Goal: Complete Application Form: Complete application form

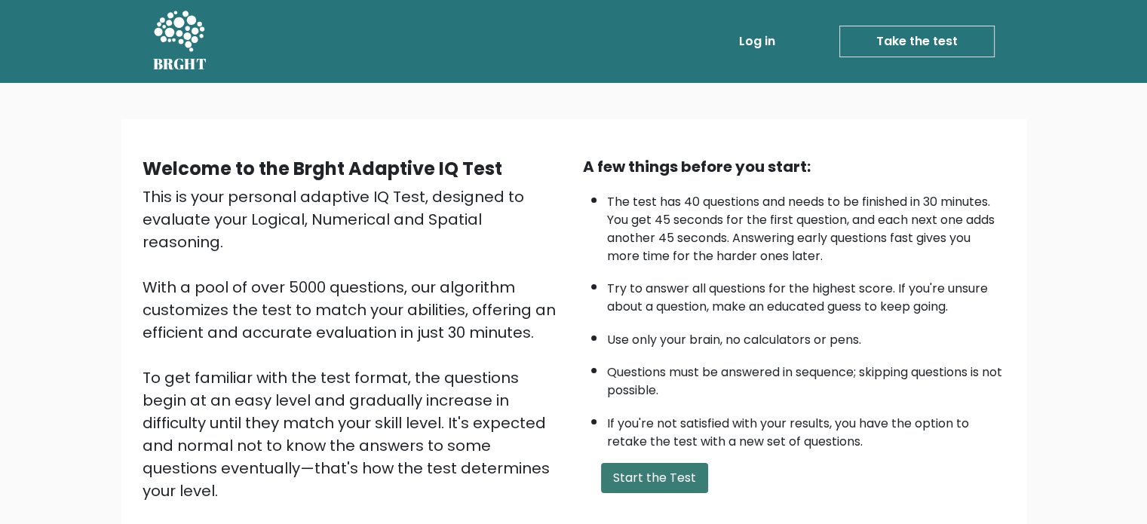
click at [646, 470] on button "Start the Test" at bounding box center [654, 478] width 107 height 30
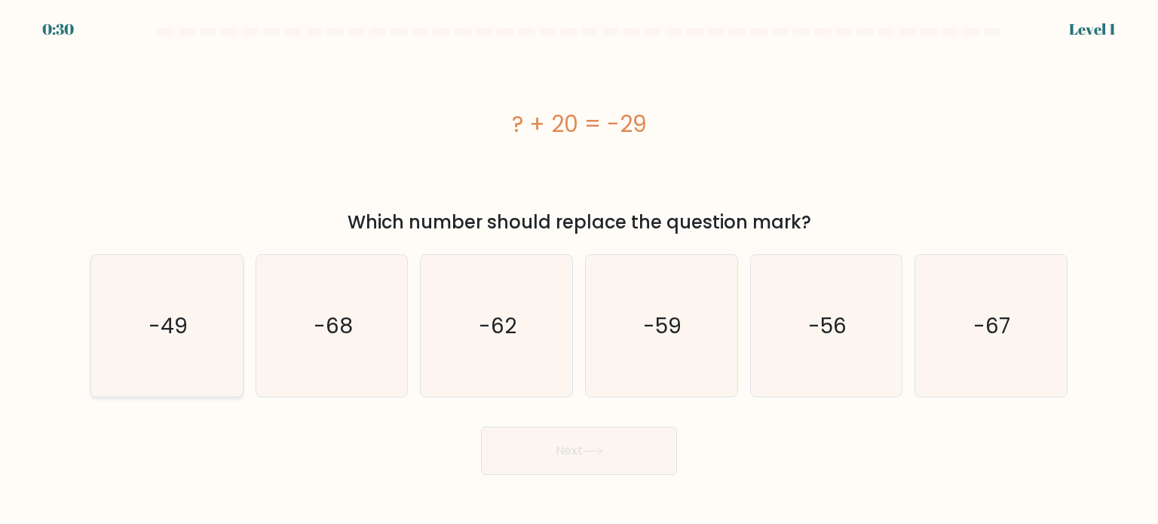
click at [160, 335] on text "-49" at bounding box center [168, 325] width 39 height 30
click at [579, 270] on input "a. -49" at bounding box center [579, 266] width 1 height 8
radio input "true"
click at [598, 453] on icon at bounding box center [593, 451] width 20 height 8
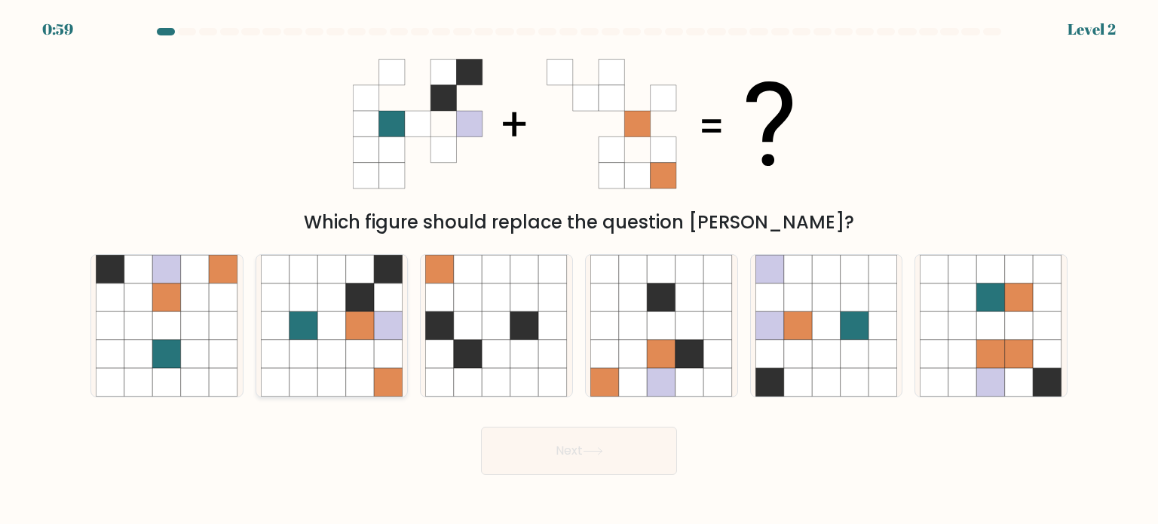
click at [354, 351] on icon at bounding box center [360, 353] width 29 height 29
click at [579, 270] on input "b." at bounding box center [579, 266] width 1 height 8
radio input "true"
click at [597, 458] on button "Next" at bounding box center [579, 451] width 196 height 48
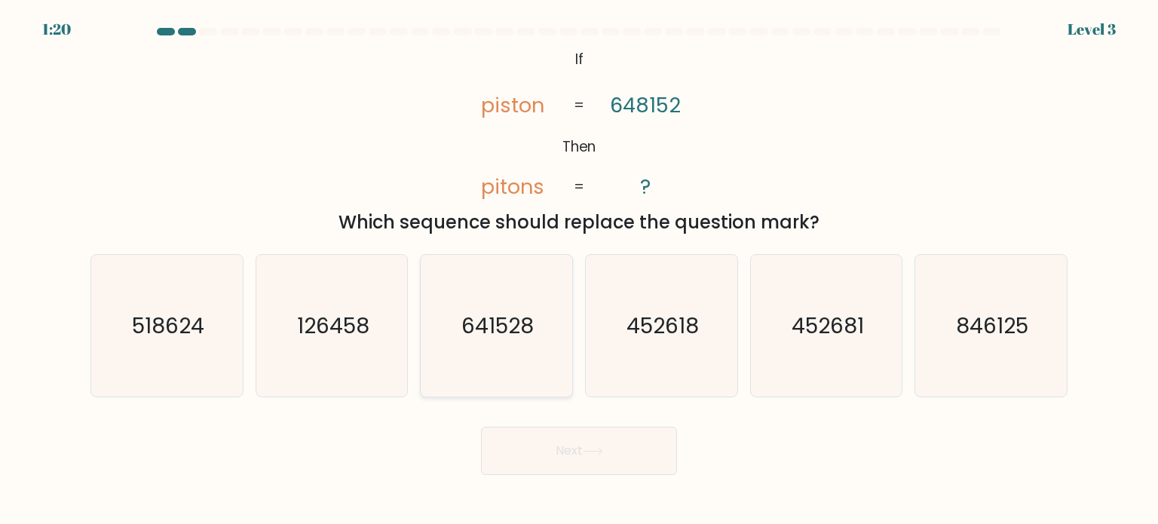
click at [507, 330] on text "641528" at bounding box center [498, 325] width 72 height 30
click at [579, 270] on input "c. 641528" at bounding box center [579, 266] width 1 height 8
radio input "true"
click at [587, 442] on button "Next" at bounding box center [579, 451] width 196 height 48
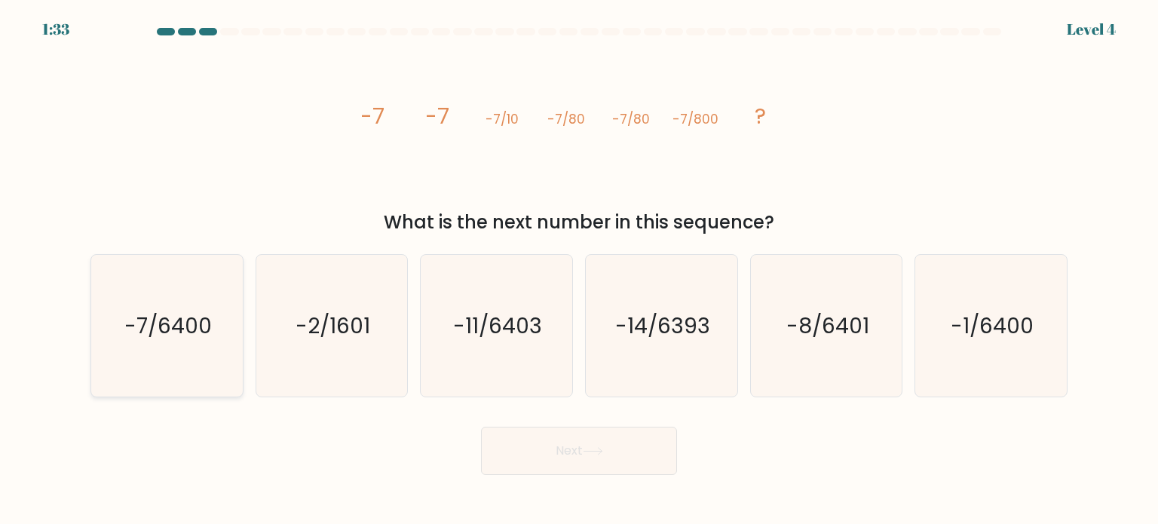
click at [148, 312] on text "-7/6400" at bounding box center [167, 325] width 87 height 30
click at [579, 270] on input "a. -7/6400" at bounding box center [579, 266] width 1 height 8
radio input "true"
click at [559, 448] on button "Next" at bounding box center [579, 451] width 196 height 48
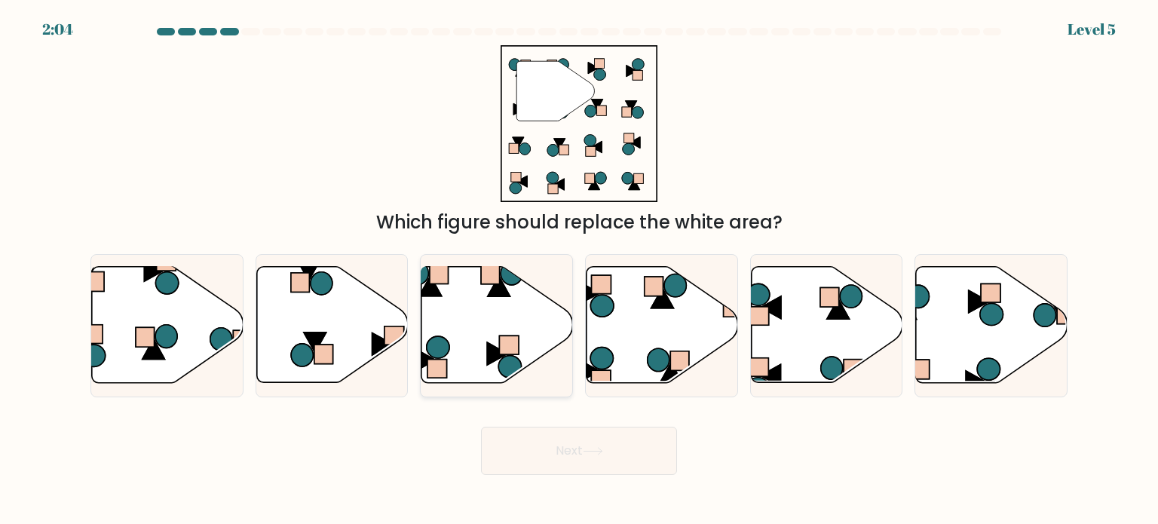
click at [466, 302] on icon at bounding box center [497, 325] width 152 height 116
click at [579, 270] on input "c." at bounding box center [579, 266] width 1 height 8
radio input "true"
click at [571, 451] on button "Next" at bounding box center [579, 451] width 196 height 48
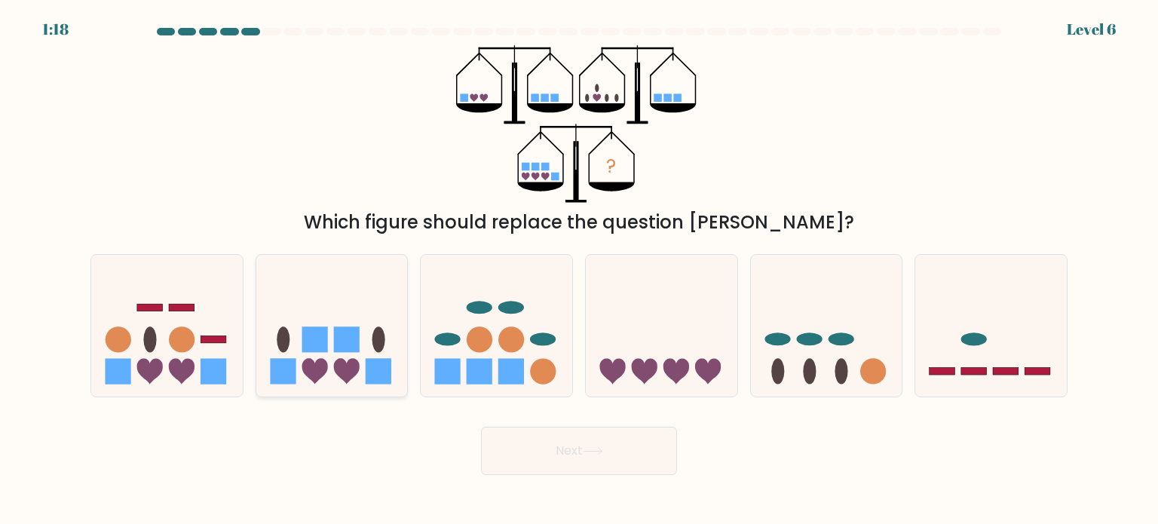
click at [336, 351] on rect at bounding box center [347, 339] width 26 height 26
click at [579, 270] on input "b." at bounding box center [579, 266] width 1 height 8
radio input "true"
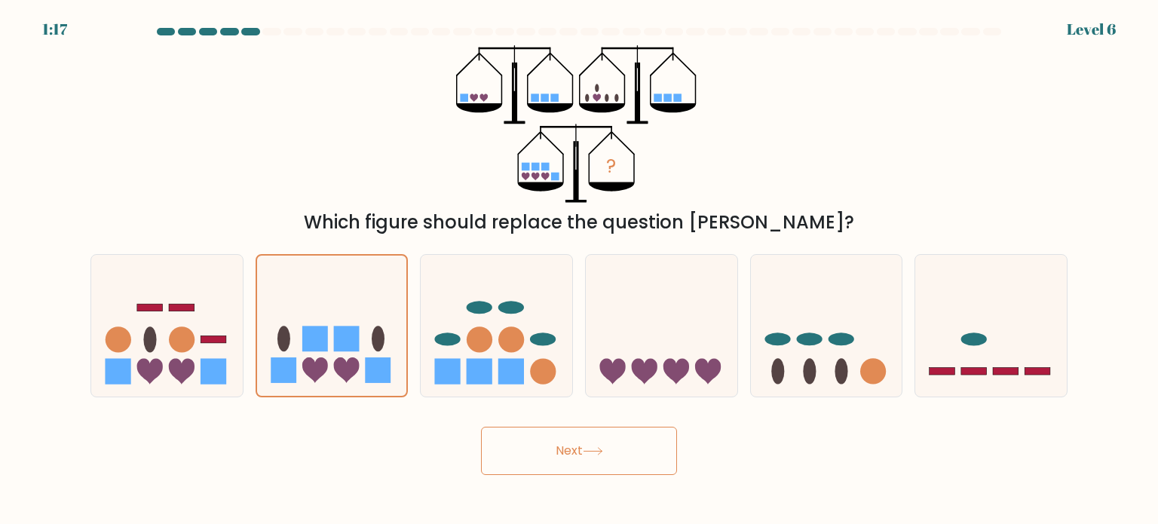
click at [564, 447] on button "Next" at bounding box center [579, 451] width 196 height 48
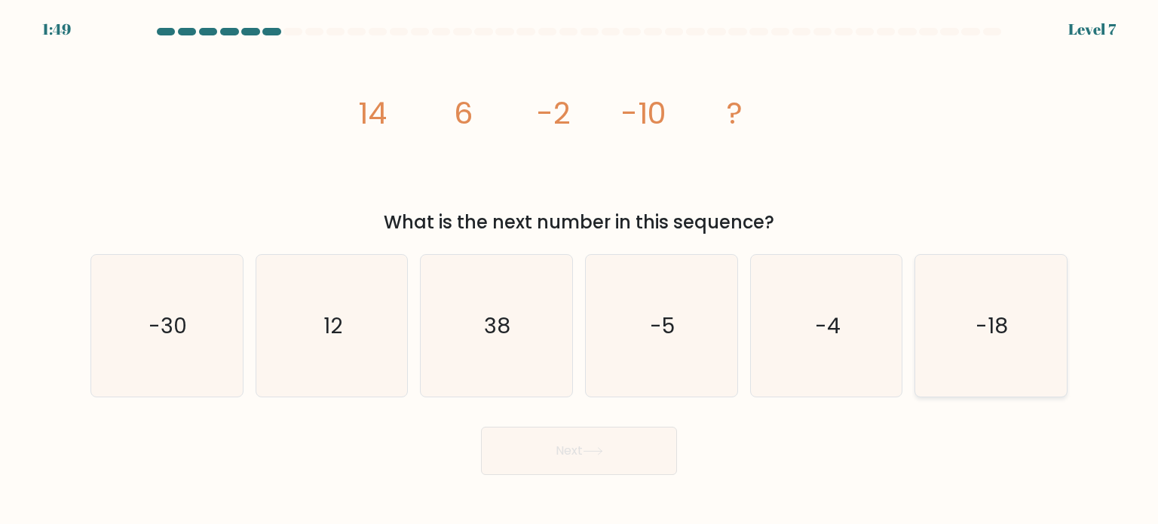
click at [974, 358] on icon "-18" at bounding box center [991, 326] width 142 height 142
click at [580, 270] on input "f. -18" at bounding box center [579, 266] width 1 height 8
radio input "true"
click at [538, 464] on button "Next" at bounding box center [579, 451] width 196 height 48
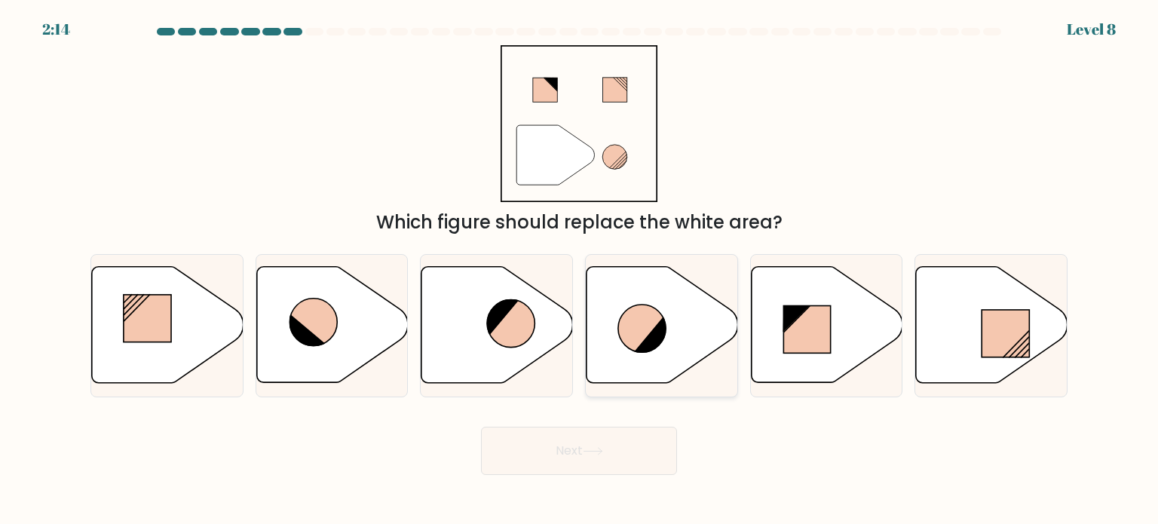
click at [645, 323] on icon at bounding box center [641, 328] width 47 height 47
click at [580, 270] on input "d." at bounding box center [579, 266] width 1 height 8
radio input "true"
click at [591, 444] on button "Next" at bounding box center [579, 451] width 196 height 48
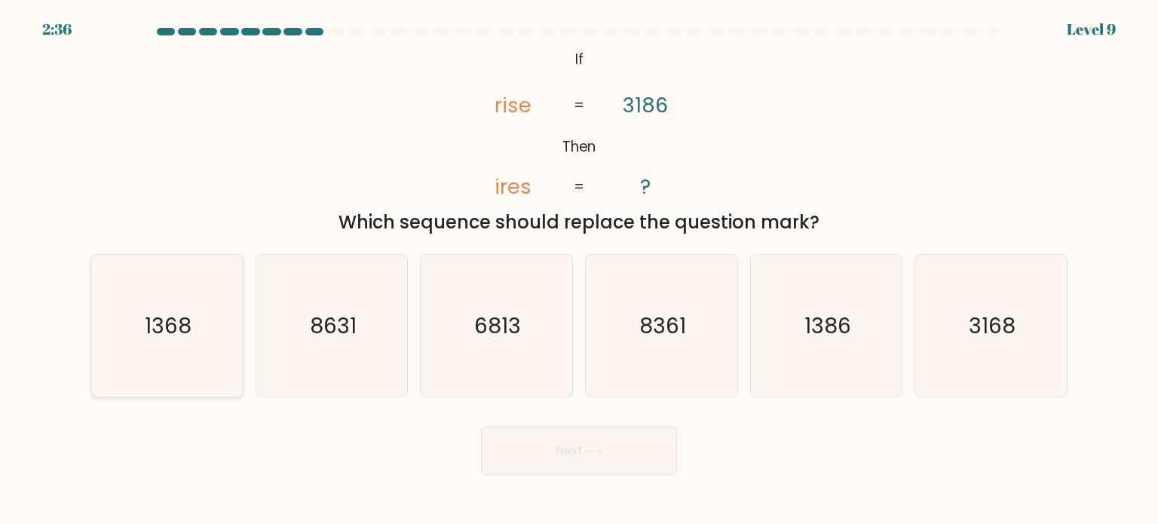
click at [160, 344] on icon "1368" at bounding box center [167, 326] width 142 height 142
click at [579, 270] on input "a. 1368" at bounding box center [579, 266] width 1 height 8
radio input "true"
click at [560, 458] on button "Next" at bounding box center [579, 451] width 196 height 48
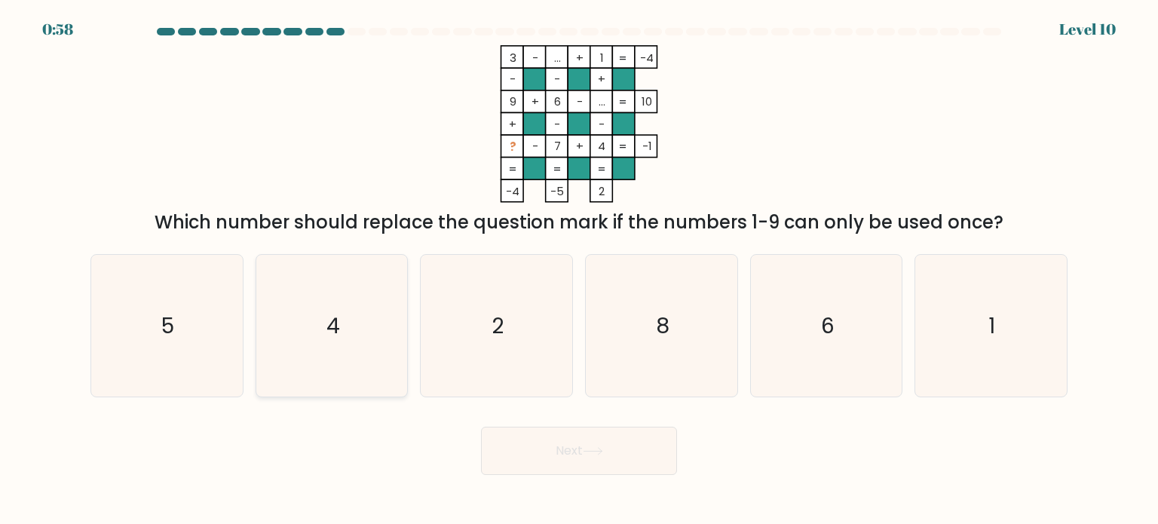
click at [329, 353] on icon "4" at bounding box center [332, 326] width 142 height 142
click at [579, 270] on input "b. 4" at bounding box center [579, 266] width 1 height 8
radio input "true"
click at [568, 442] on button "Next" at bounding box center [579, 451] width 196 height 48
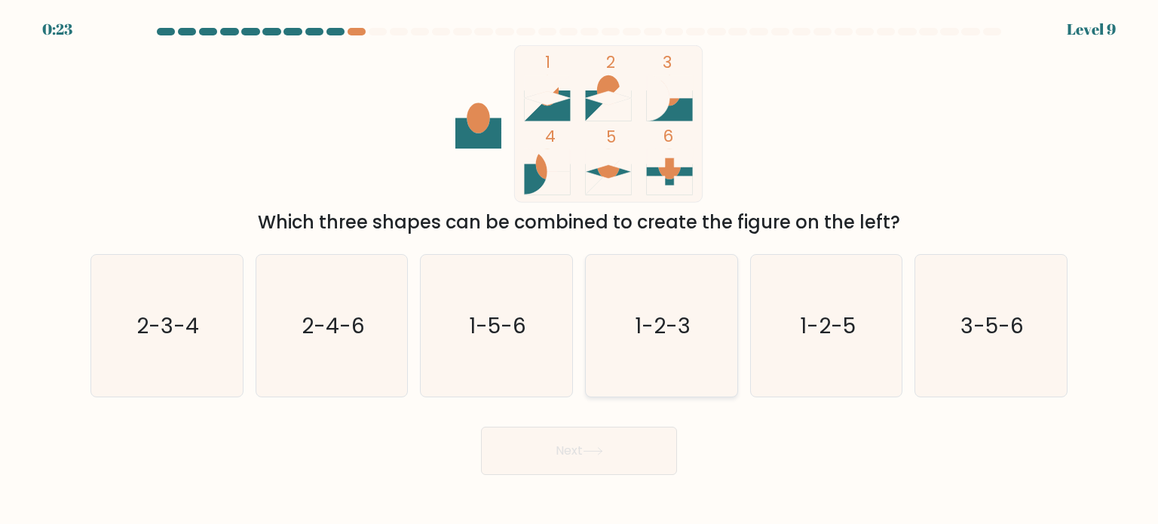
click at [651, 350] on icon "1-2-3" at bounding box center [661, 326] width 142 height 142
click at [580, 270] on input "d. 1-2-3" at bounding box center [579, 266] width 1 height 8
radio input "true"
click at [584, 435] on button "Next" at bounding box center [579, 451] width 196 height 48
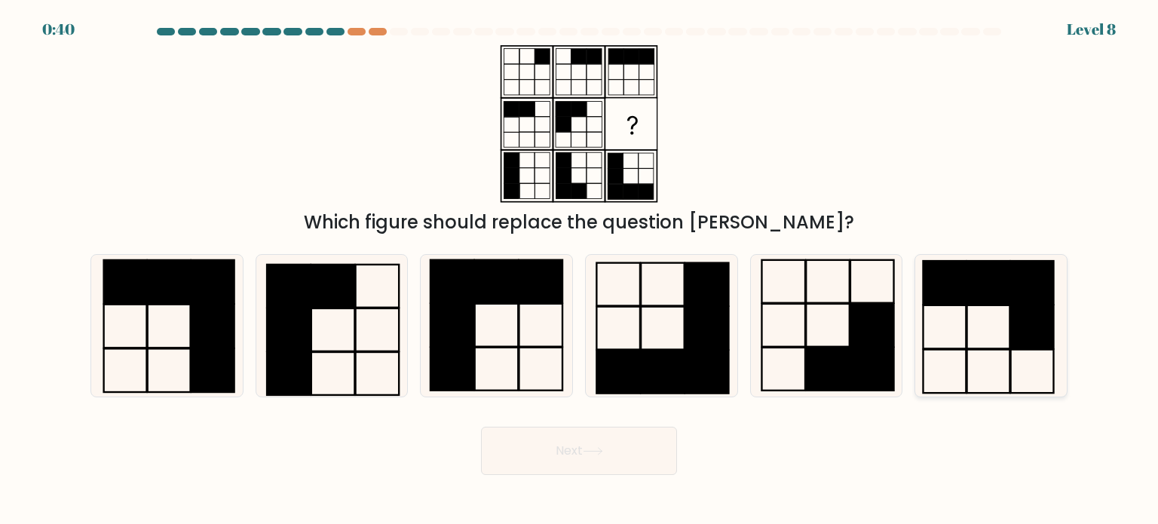
click at [983, 319] on icon at bounding box center [991, 326] width 142 height 142
click at [580, 270] on input "f." at bounding box center [579, 266] width 1 height 8
radio input "true"
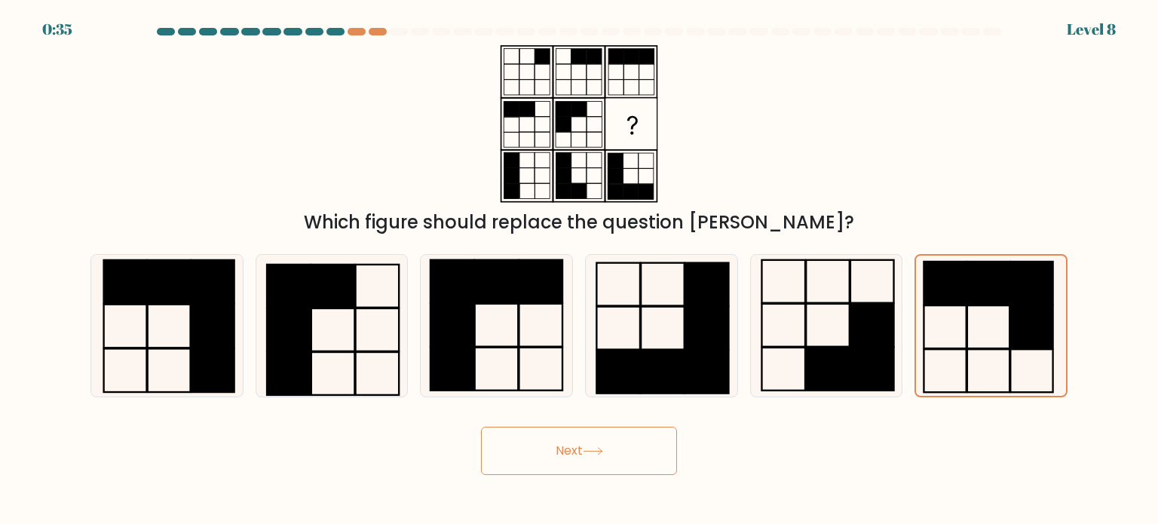
click at [558, 448] on button "Next" at bounding box center [579, 451] width 196 height 48
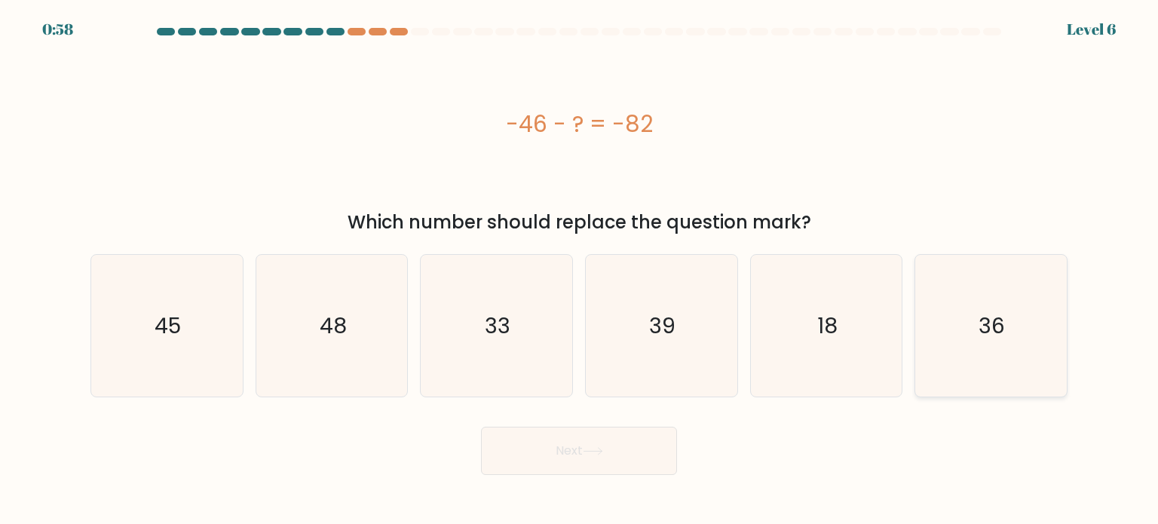
click at [1007, 323] on icon "36" at bounding box center [991, 326] width 142 height 142
click at [580, 270] on input "f. 36" at bounding box center [579, 266] width 1 height 8
radio input "true"
click at [625, 441] on button "Next" at bounding box center [579, 451] width 196 height 48
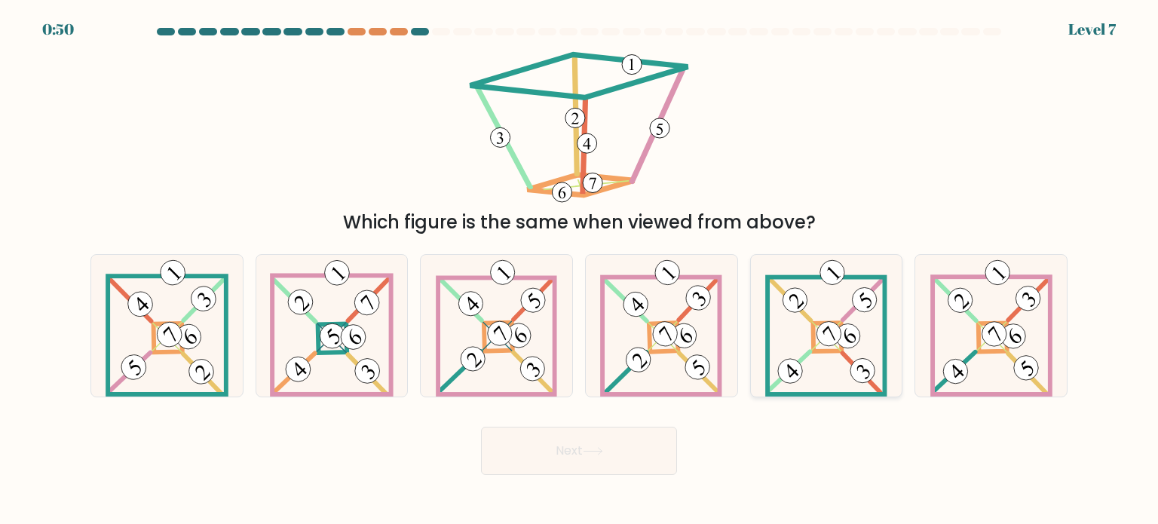
click at [826, 312] on icon at bounding box center [826, 326] width 122 height 142
click at [580, 270] on input "e." at bounding box center [579, 266] width 1 height 8
radio input "true"
drag, startPoint x: 826, startPoint y: 312, endPoint x: 627, endPoint y: 440, distance: 236.3
click at [627, 440] on form at bounding box center [579, 251] width 1158 height 447
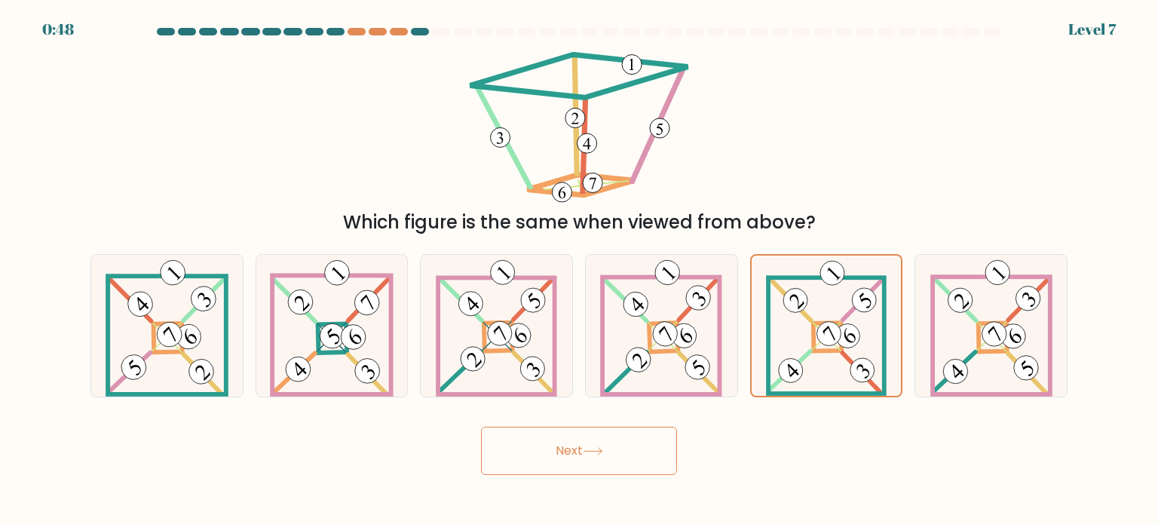
click at [630, 436] on button "Next" at bounding box center [579, 451] width 196 height 48
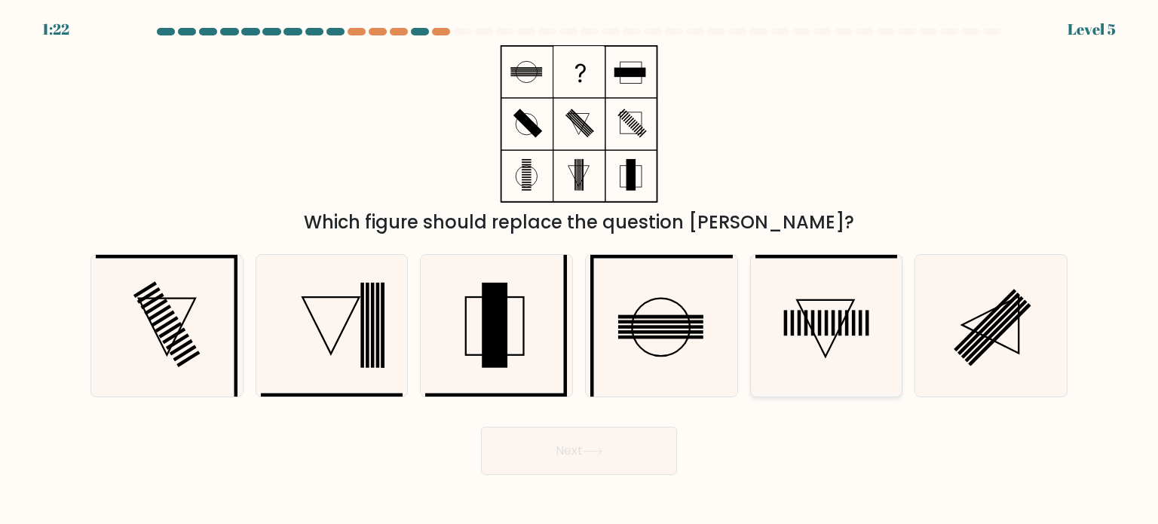
click at [807, 323] on icon at bounding box center [826, 326] width 142 height 142
click at [580, 270] on input "e." at bounding box center [579, 266] width 1 height 8
radio input "true"
click at [608, 443] on button "Next" at bounding box center [579, 451] width 196 height 48
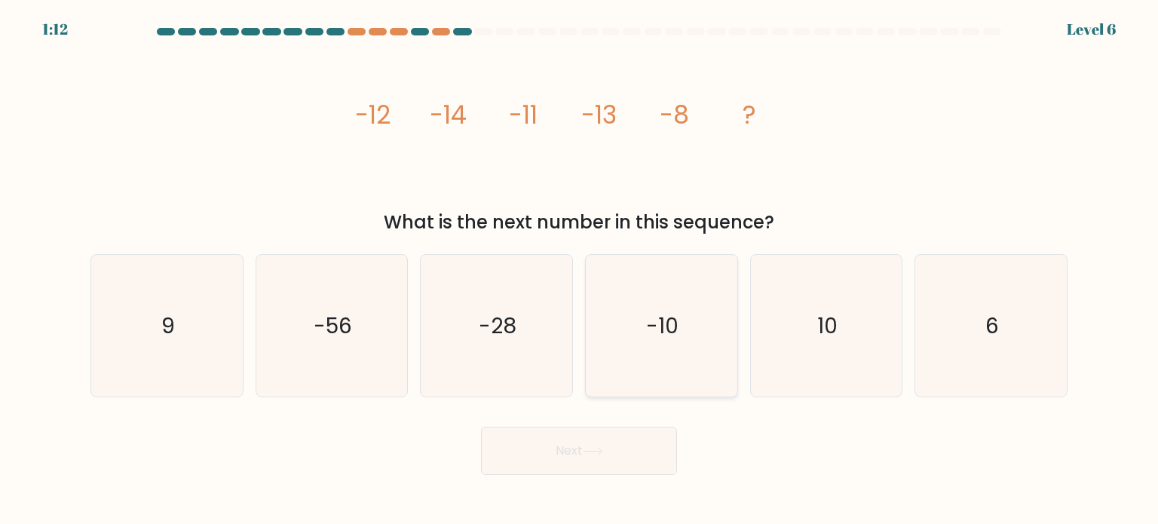
click at [612, 331] on icon "-10" at bounding box center [661, 326] width 142 height 142
click at [580, 270] on input "d. -10" at bounding box center [579, 266] width 1 height 8
radio input "true"
click at [551, 439] on button "Next" at bounding box center [579, 451] width 196 height 48
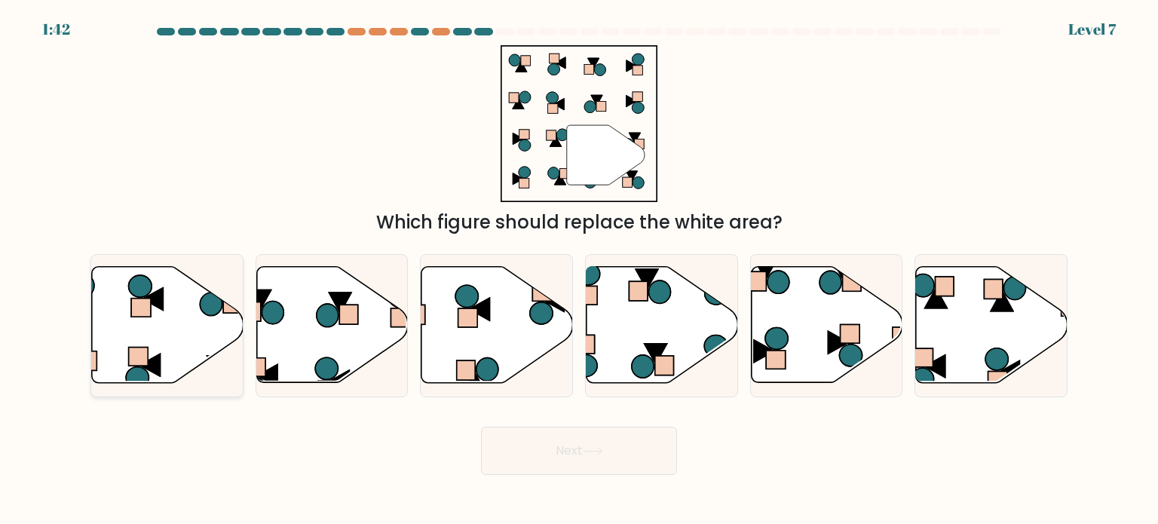
click at [162, 333] on icon at bounding box center [168, 325] width 152 height 116
click at [579, 270] on input "a." at bounding box center [579, 266] width 1 height 8
radio input "true"
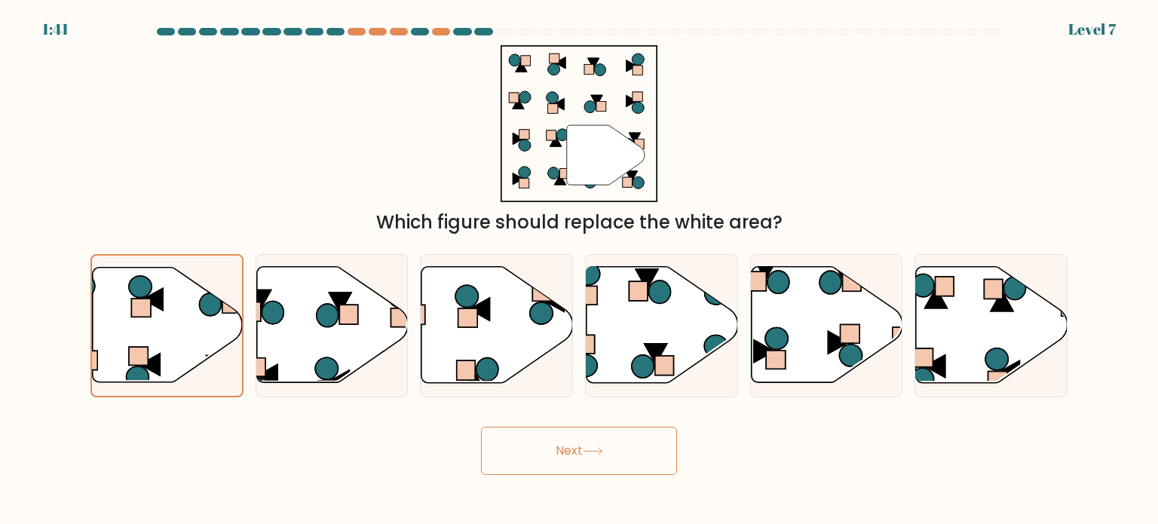
click at [559, 458] on button "Next" at bounding box center [579, 451] width 196 height 48
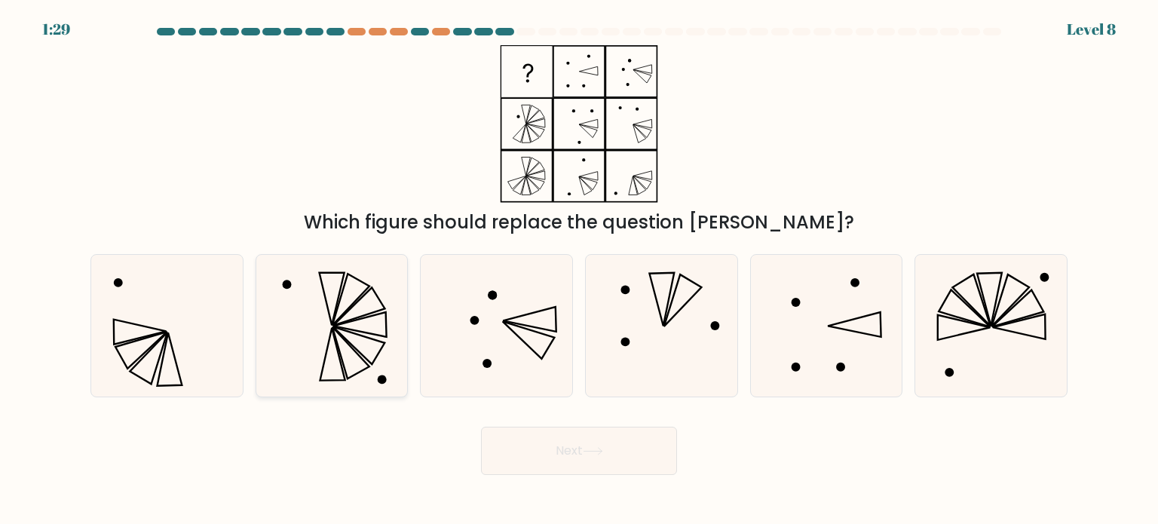
click at [356, 357] on icon at bounding box center [332, 326] width 142 height 142
click at [579, 270] on input "b." at bounding box center [579, 266] width 1 height 8
radio input "true"
click at [552, 444] on button "Next" at bounding box center [579, 451] width 196 height 48
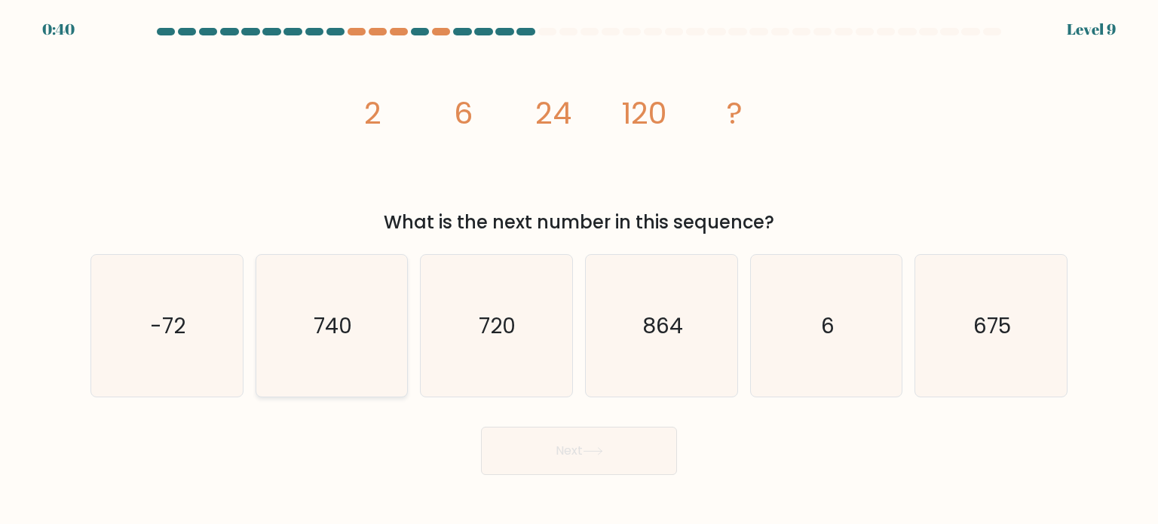
click at [360, 358] on icon "740" at bounding box center [332, 326] width 142 height 142
click at [579, 270] on input "b. 740" at bounding box center [579, 266] width 1 height 8
radio input "true"
click at [624, 326] on icon "864" at bounding box center [661, 326] width 142 height 142
click at [580, 270] on input "d. 864" at bounding box center [579, 266] width 1 height 8
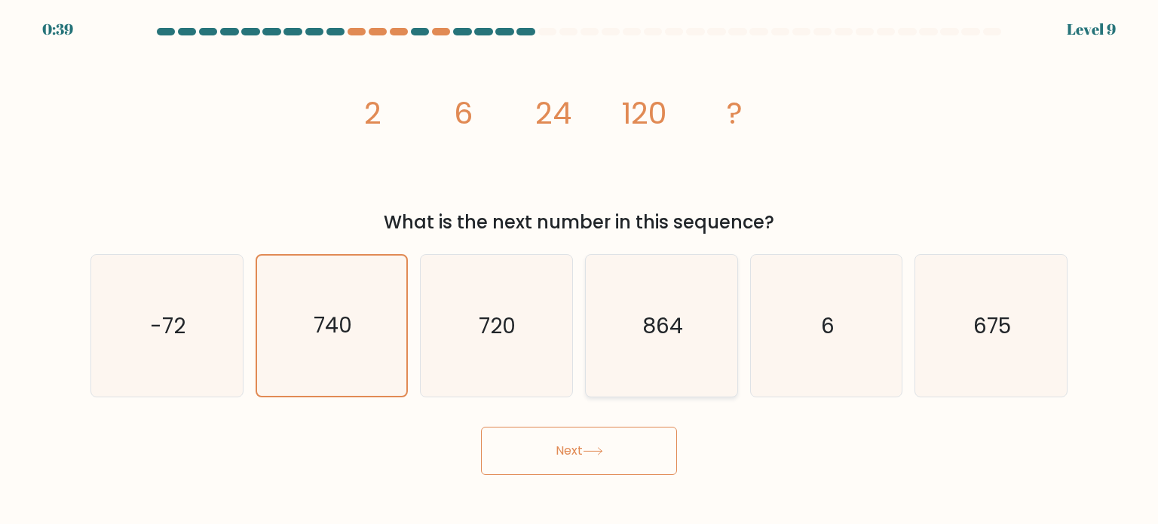
radio input "true"
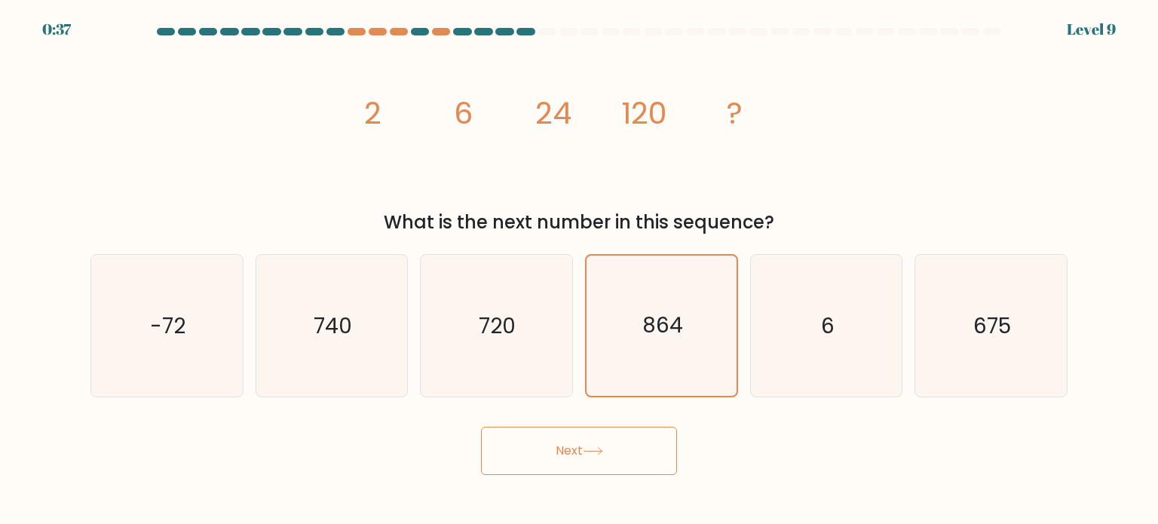
click at [569, 461] on button "Next" at bounding box center [579, 451] width 196 height 48
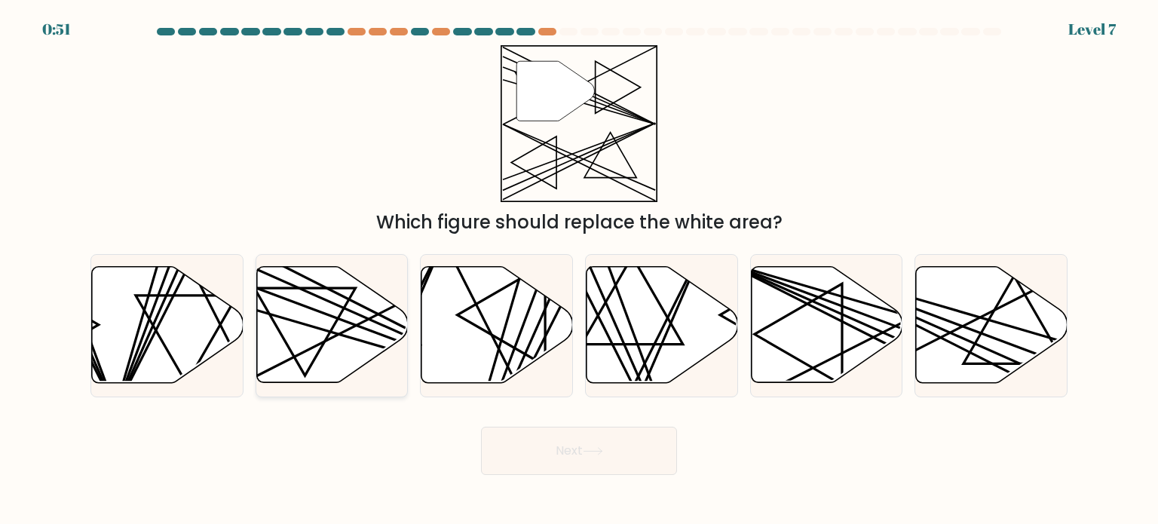
click at [308, 343] on icon at bounding box center [332, 325] width 152 height 116
click at [579, 270] on input "b." at bounding box center [579, 266] width 1 height 8
radio input "true"
click at [597, 458] on button "Next" at bounding box center [579, 451] width 196 height 48
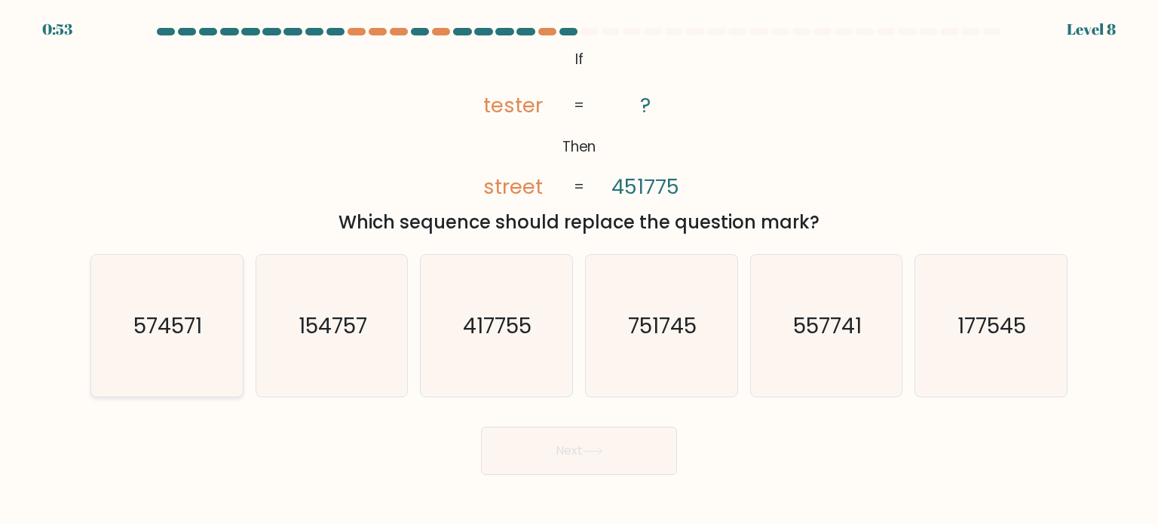
click at [139, 359] on icon "574571" at bounding box center [167, 326] width 142 height 142
click at [579, 270] on input "a. 574571" at bounding box center [579, 266] width 1 height 8
radio input "true"
click at [584, 455] on button "Next" at bounding box center [579, 451] width 196 height 48
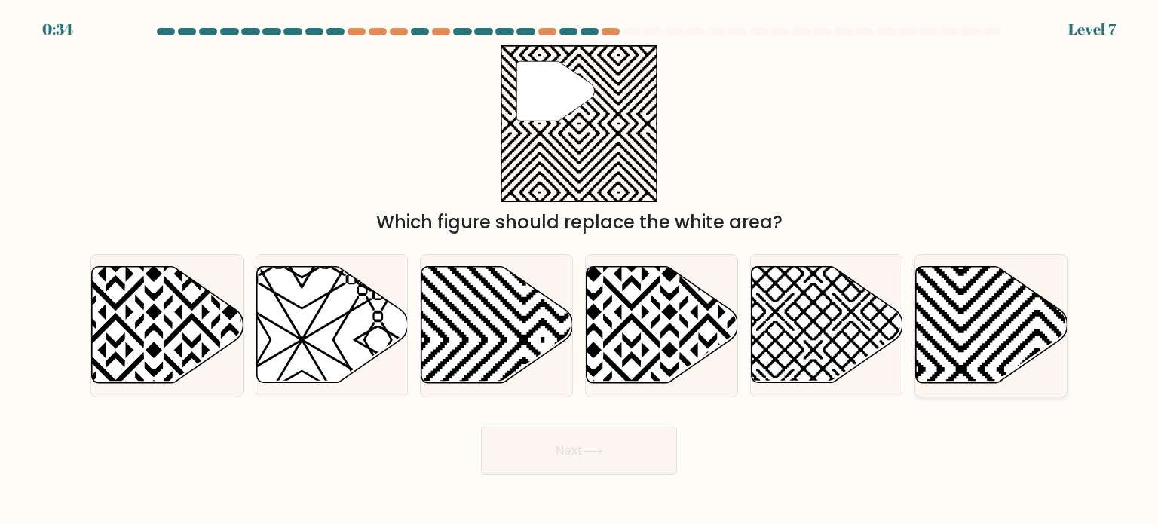
click at [948, 313] on icon at bounding box center [992, 325] width 152 height 116
click at [580, 270] on input "f." at bounding box center [579, 266] width 1 height 8
radio input "true"
click at [592, 442] on button "Next" at bounding box center [579, 451] width 196 height 48
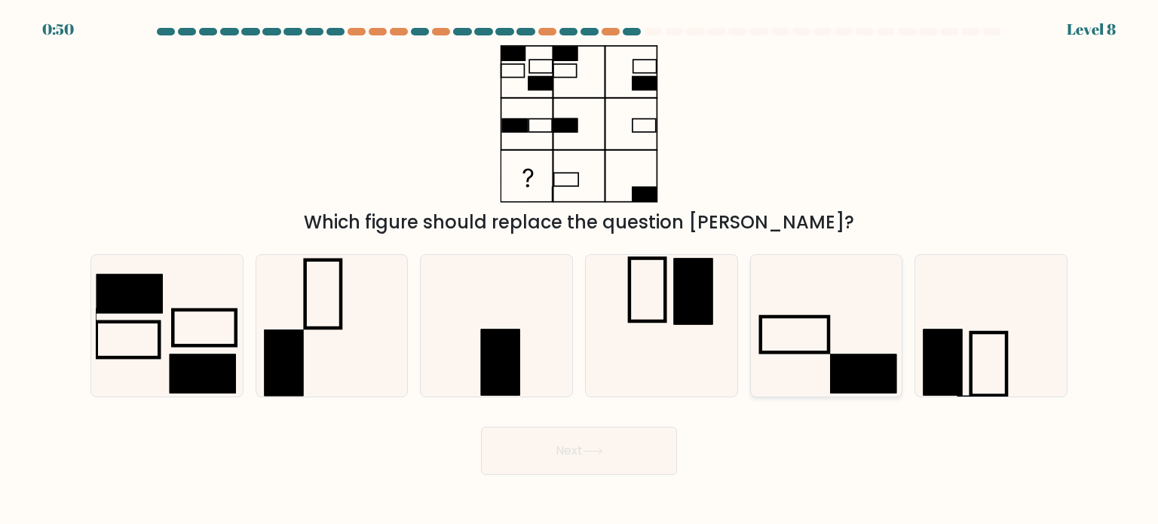
click at [793, 344] on icon at bounding box center [826, 326] width 142 height 142
click at [580, 270] on input "e." at bounding box center [579, 266] width 1 height 8
radio input "true"
click at [603, 451] on icon at bounding box center [593, 451] width 20 height 8
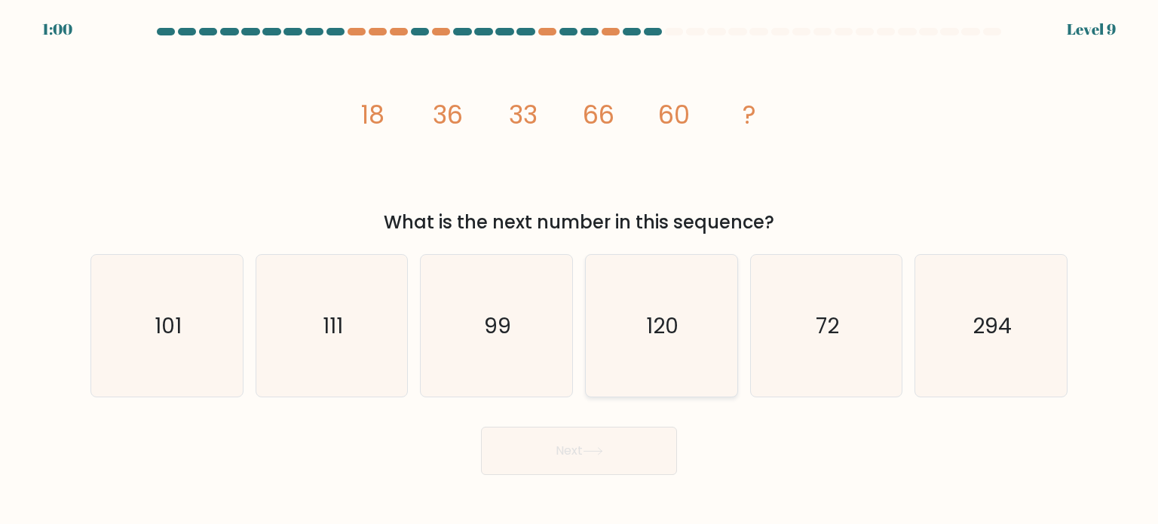
click at [663, 347] on icon "120" at bounding box center [661, 326] width 142 height 142
click at [580, 270] on input "d. 120" at bounding box center [579, 266] width 1 height 8
radio input "true"
click at [563, 449] on button "Next" at bounding box center [579, 451] width 196 height 48
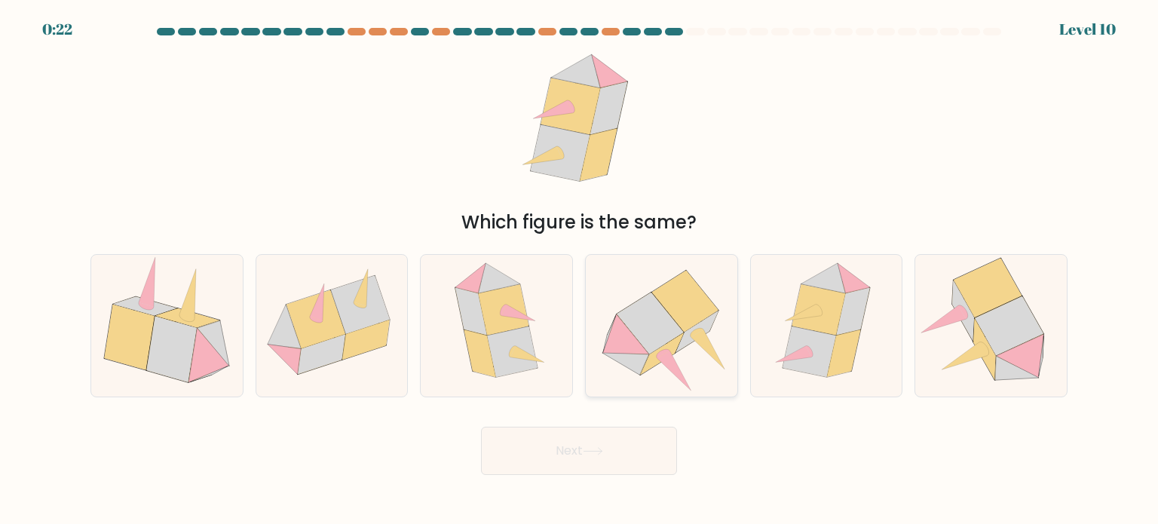
click at [635, 337] on icon at bounding box center [625, 334] width 46 height 40
click at [580, 270] on input "d." at bounding box center [579, 266] width 1 height 8
radio input "true"
click at [579, 449] on button "Next" at bounding box center [579, 451] width 196 height 48
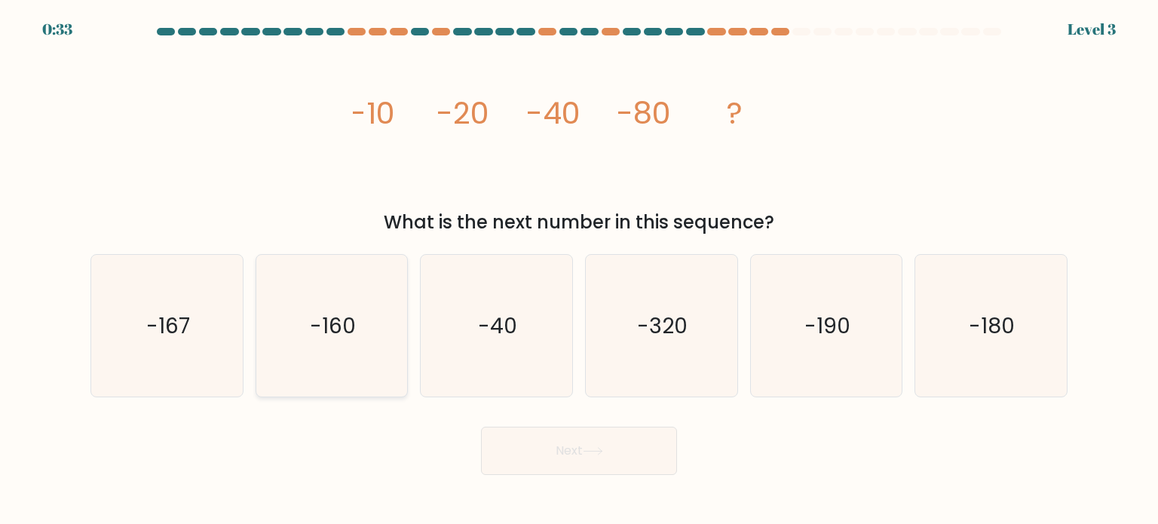
click at [335, 358] on icon "-160" at bounding box center [332, 326] width 142 height 142
click at [579, 270] on input "b. -160" at bounding box center [579, 266] width 1 height 8
radio input "true"
click at [597, 449] on icon at bounding box center [593, 451] width 20 height 8
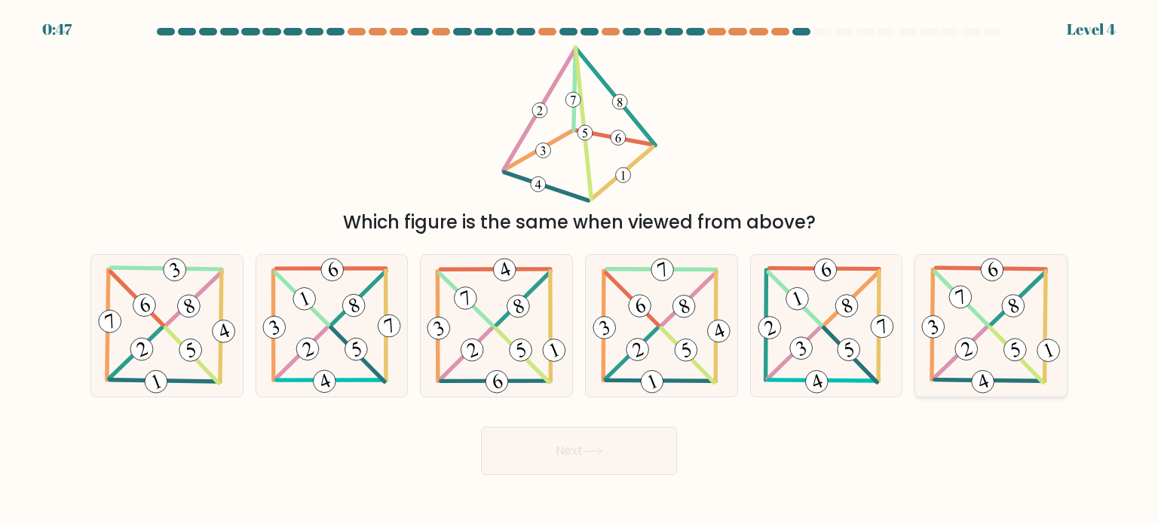
click at [981, 313] on icon at bounding box center [991, 326] width 146 height 142
click at [580, 270] on input "f." at bounding box center [579, 266] width 1 height 8
radio input "true"
click at [602, 452] on icon at bounding box center [593, 451] width 18 height 7
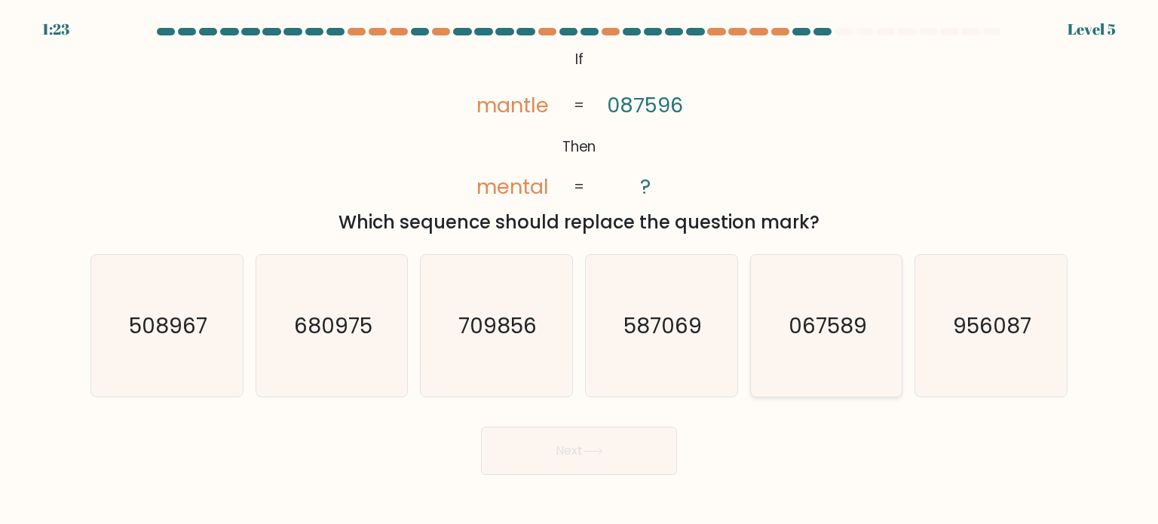
click at [847, 339] on text "067589" at bounding box center [828, 325] width 78 height 30
click at [580, 270] on input "e. 067589" at bounding box center [579, 266] width 1 height 8
radio input "true"
click at [550, 447] on button "Next" at bounding box center [579, 451] width 196 height 48
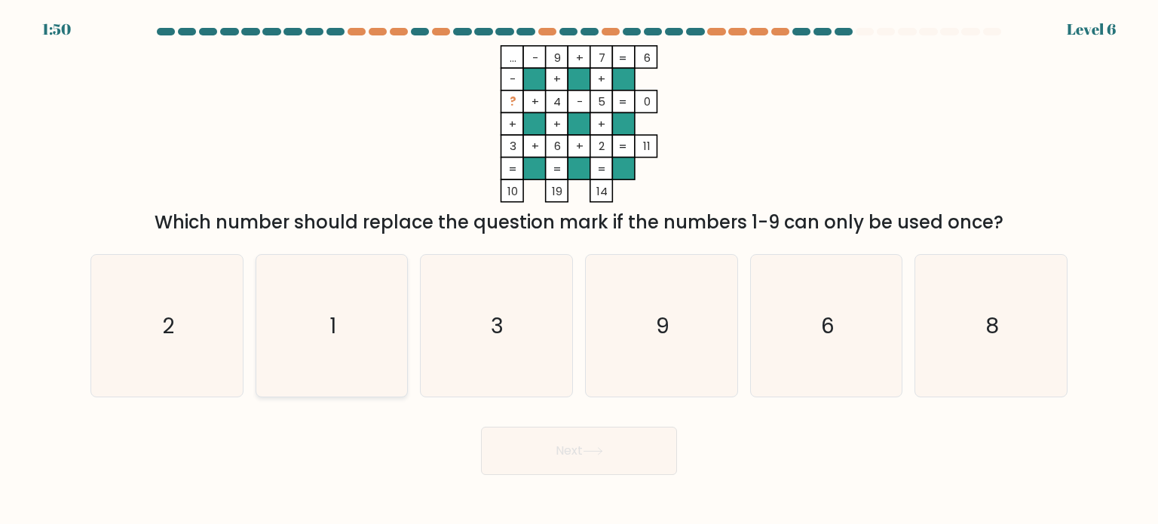
click at [353, 302] on icon "1" at bounding box center [332, 326] width 142 height 142
click at [579, 270] on input "b. 1" at bounding box center [579, 266] width 1 height 8
radio input "true"
click at [539, 442] on button "Next" at bounding box center [579, 451] width 196 height 48
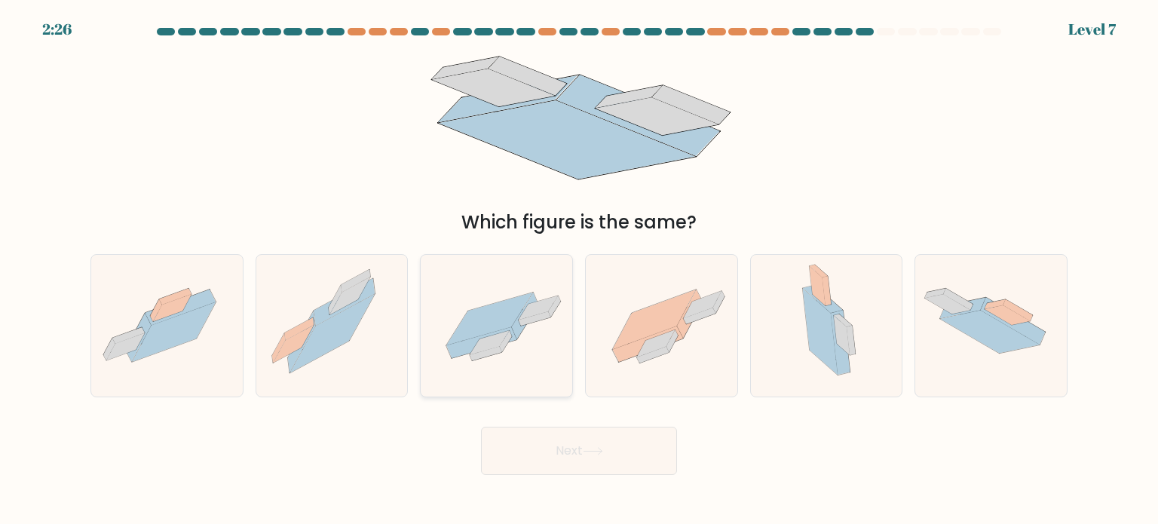
click at [464, 323] on icon at bounding box center [490, 319] width 86 height 53
click at [579, 270] on input "c." at bounding box center [579, 266] width 1 height 8
radio input "true"
click at [571, 451] on button "Next" at bounding box center [579, 451] width 196 height 48
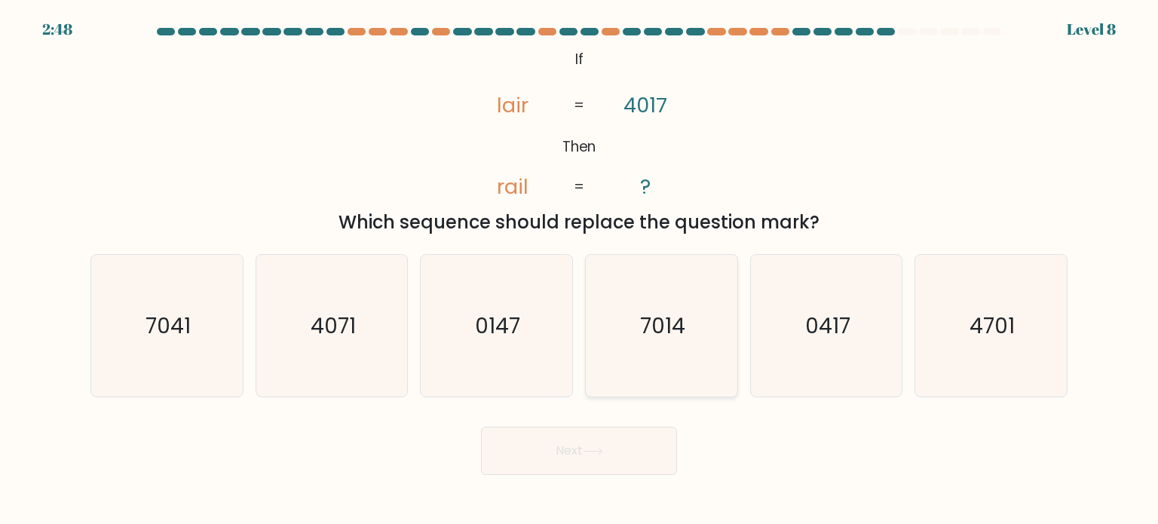
click at [672, 299] on icon "7014" at bounding box center [661, 326] width 142 height 142
click at [580, 270] on input "d. 7014" at bounding box center [579, 266] width 1 height 8
radio input "true"
click at [578, 461] on button "Next" at bounding box center [579, 451] width 196 height 48
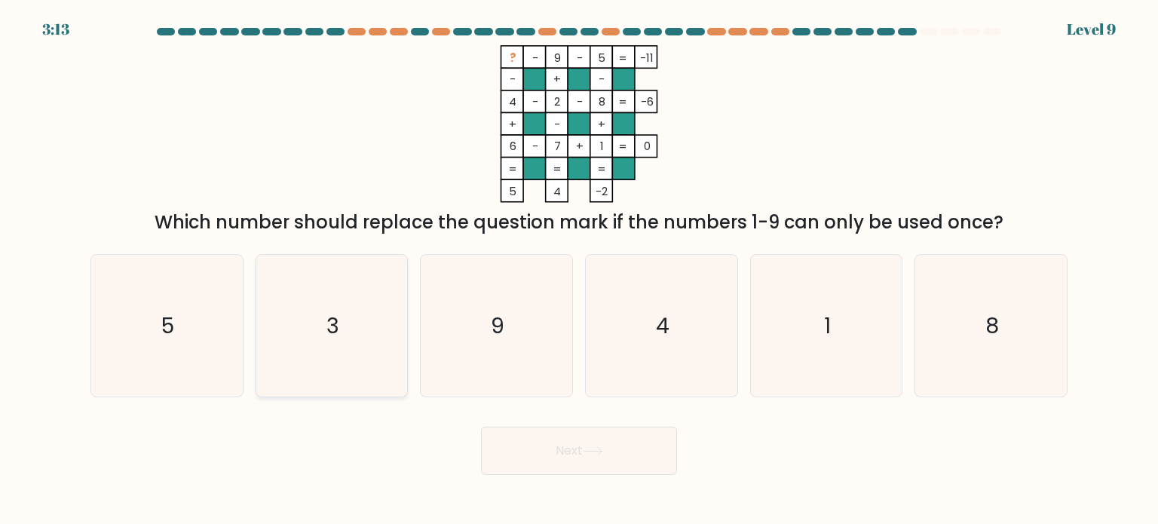
click at [299, 326] on icon "3" at bounding box center [332, 326] width 142 height 142
click at [579, 270] on input "b. 3" at bounding box center [579, 266] width 1 height 8
radio input "true"
click at [541, 448] on button "Next" at bounding box center [579, 451] width 196 height 48
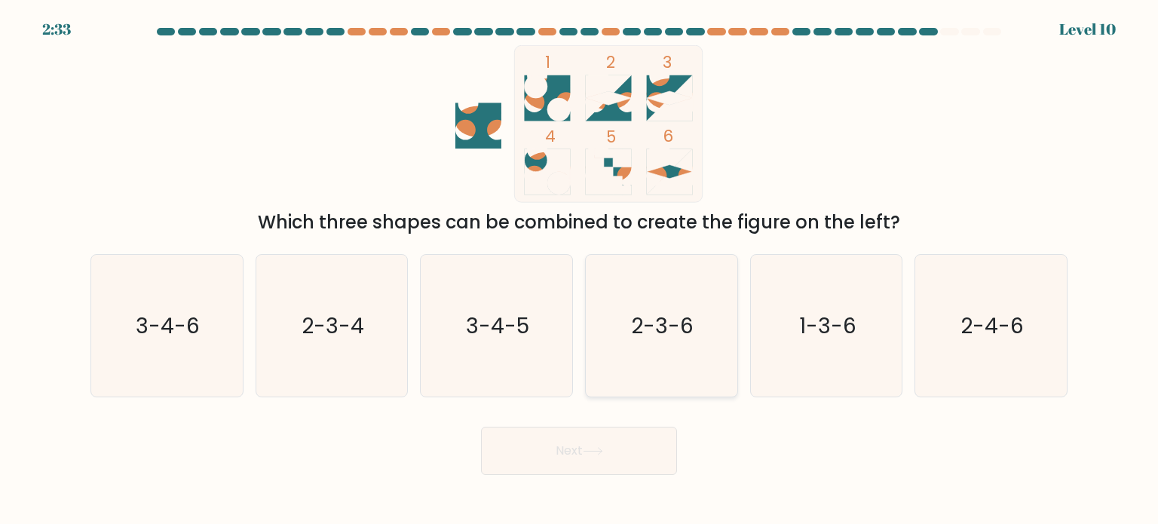
click at [682, 313] on text "2-3-6" at bounding box center [663, 325] width 63 height 30
click at [580, 270] on input "d. 2-3-6" at bounding box center [579, 266] width 1 height 8
radio input "true"
click at [582, 430] on button "Next" at bounding box center [579, 451] width 196 height 48
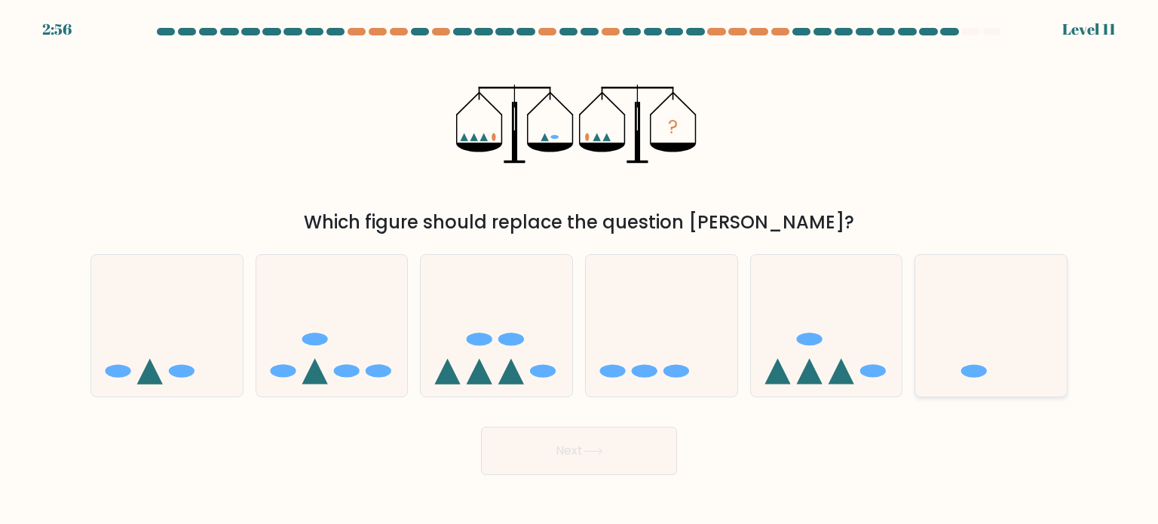
click at [981, 305] on icon at bounding box center [991, 325] width 152 height 125
click at [580, 270] on input "f." at bounding box center [579, 266] width 1 height 8
radio input "true"
click at [557, 463] on button "Next" at bounding box center [579, 451] width 196 height 48
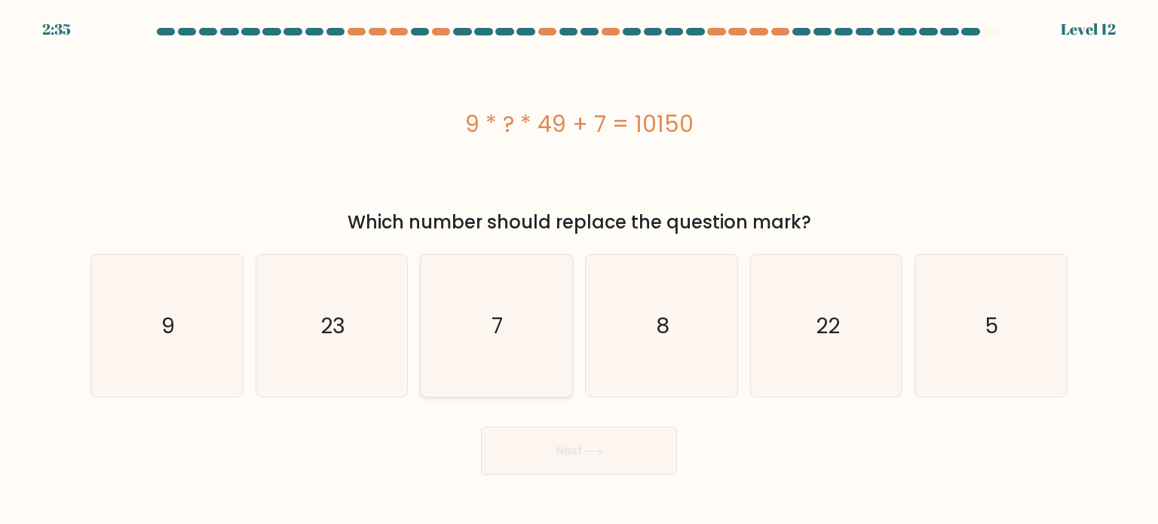
click at [495, 356] on icon "7" at bounding box center [496, 326] width 142 height 142
click at [579, 270] on input "c. 7" at bounding box center [579, 266] width 1 height 8
radio input "true"
click at [550, 441] on button "Next" at bounding box center [579, 451] width 196 height 48
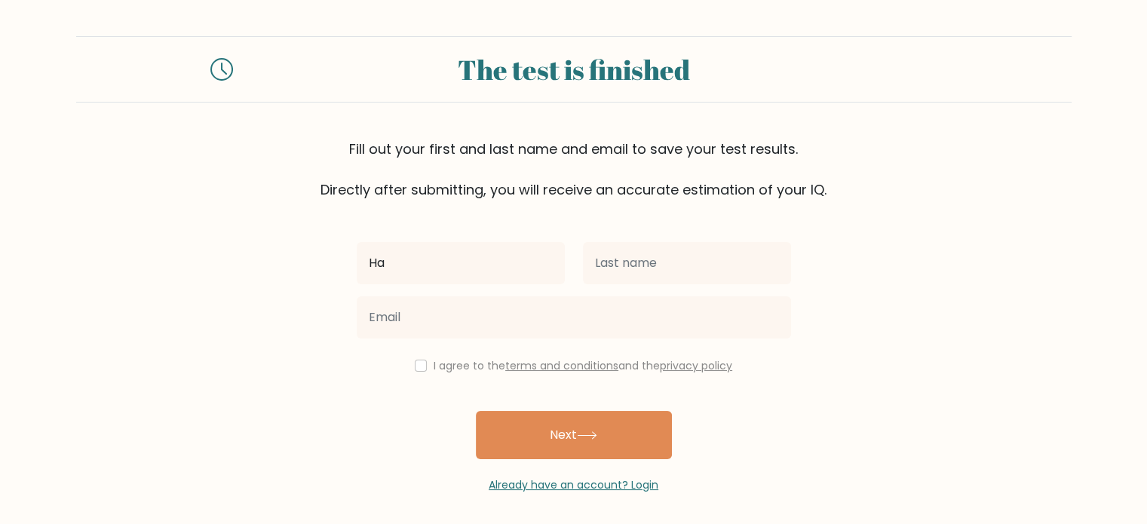
type input "H"
type input "Halil"
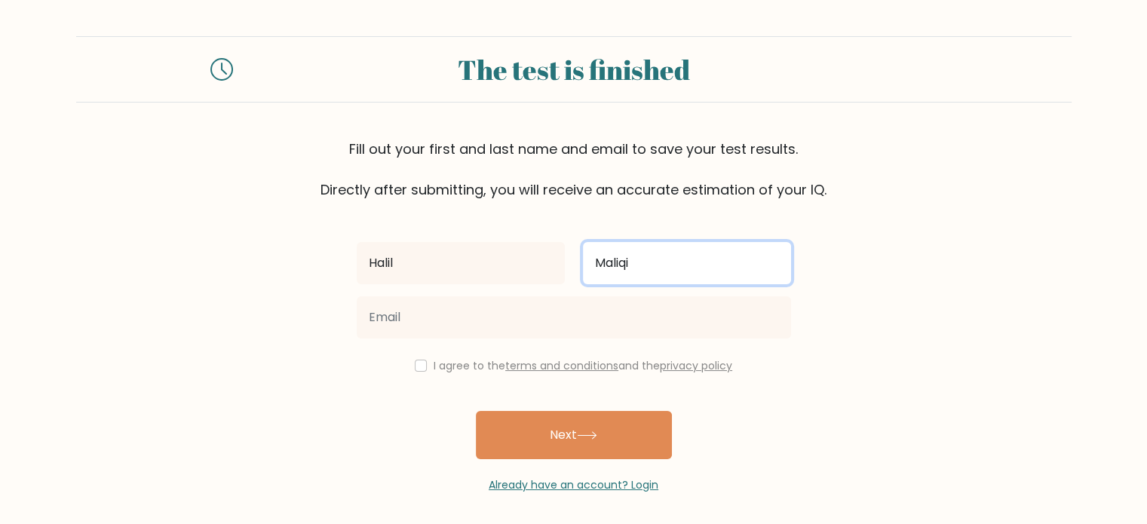
type input "Maliqi"
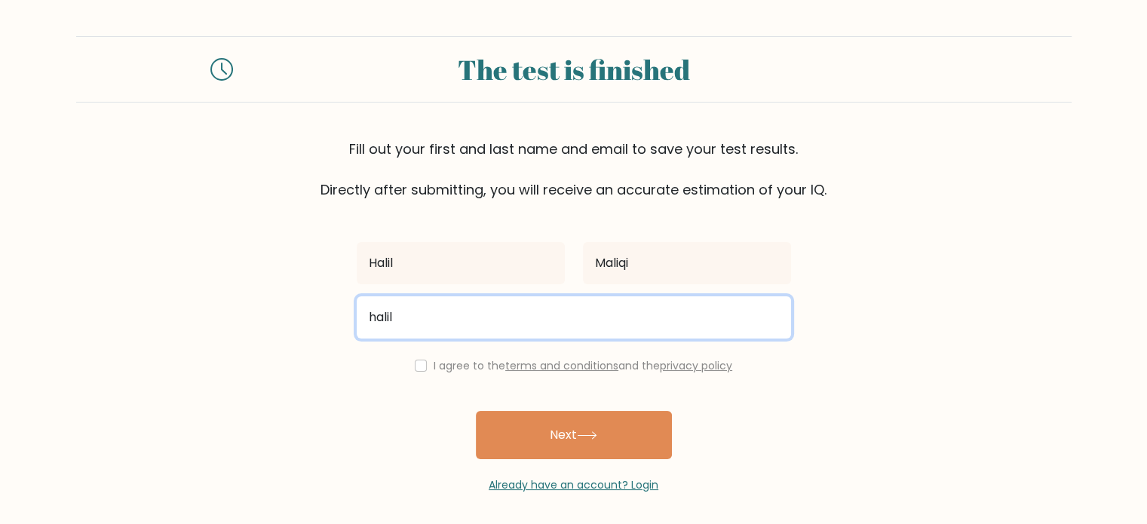
type input "halil.maliqi@bleckmann.com"
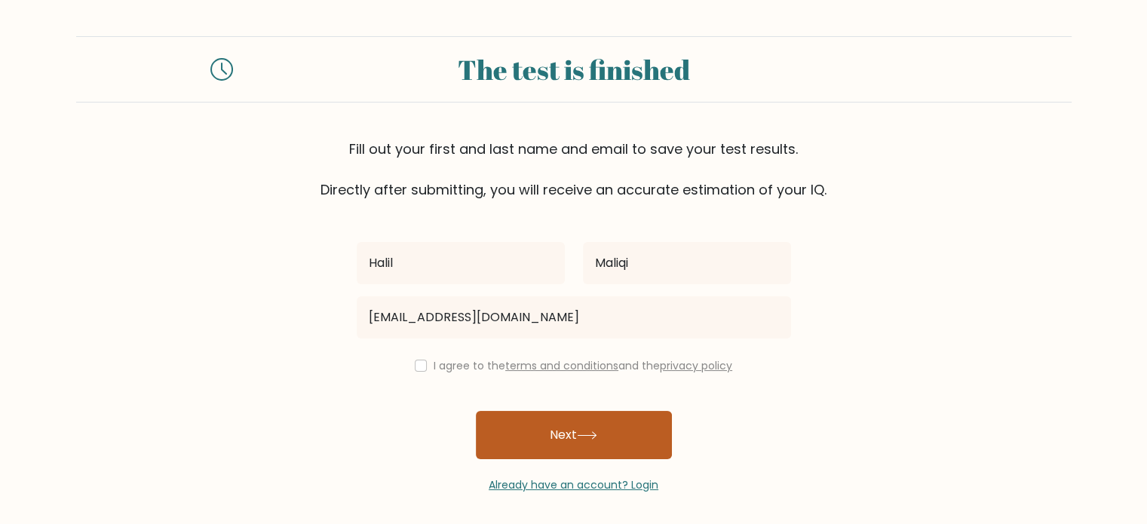
click at [560, 438] on button "Next" at bounding box center [574, 435] width 196 height 48
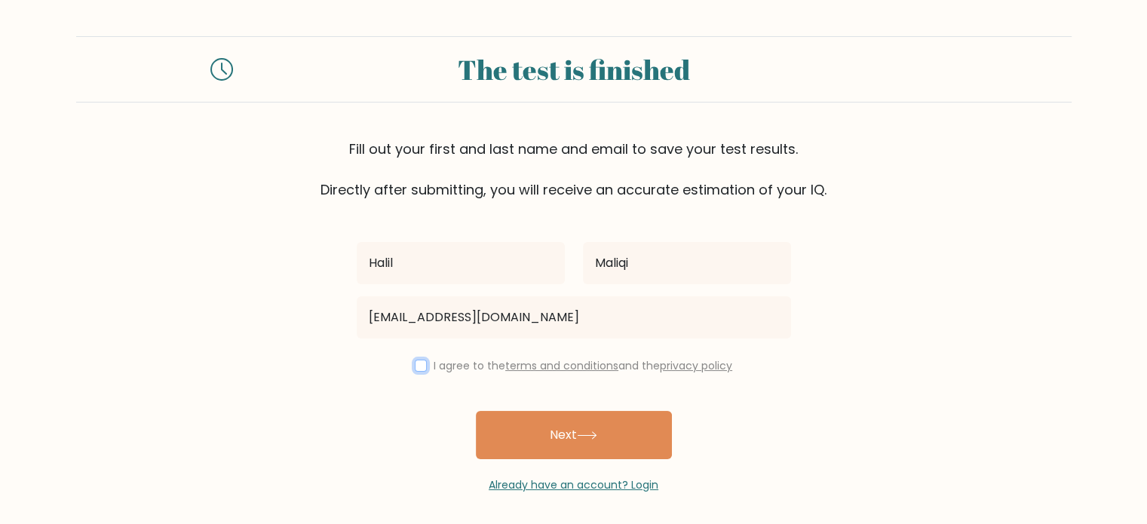
click at [418, 363] on input "checkbox" at bounding box center [421, 366] width 12 height 12
checkbox input "true"
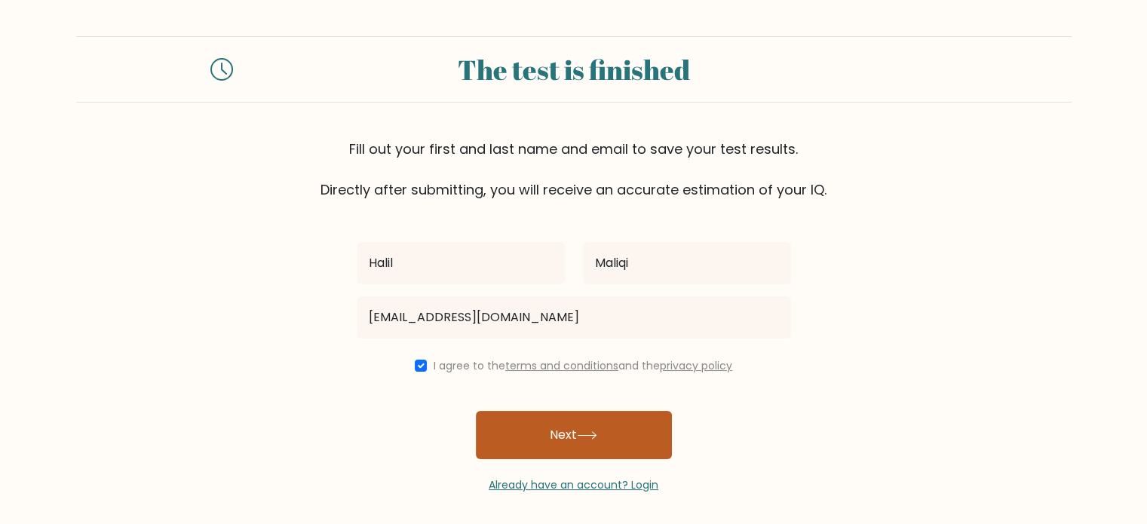
click at [558, 434] on button "Next" at bounding box center [574, 435] width 196 height 48
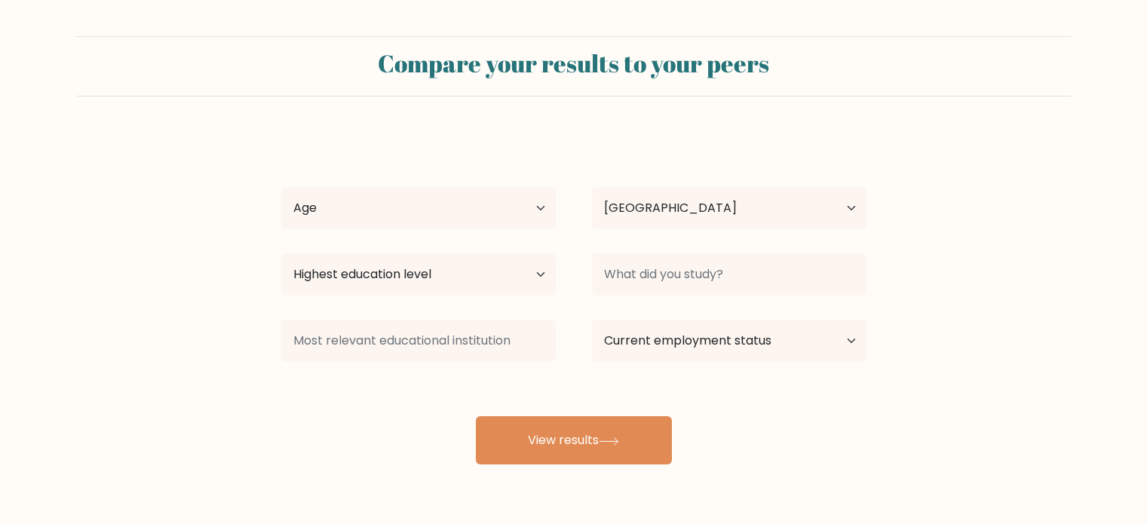
select select "DE"
click at [497, 218] on select "Age Under [DEMOGRAPHIC_DATA] [DEMOGRAPHIC_DATA] [DEMOGRAPHIC_DATA] [DEMOGRAPHIC…" at bounding box center [418, 208] width 274 height 42
select select "45_54"
click at [281, 187] on select "Age Under [DEMOGRAPHIC_DATA] [DEMOGRAPHIC_DATA] [DEMOGRAPHIC_DATA] [DEMOGRAPHIC…" at bounding box center [418, 208] width 274 height 42
click at [452, 271] on select "Highest education level No schooling Primary Lower Secondary Upper Secondary Oc…" at bounding box center [418, 274] width 274 height 42
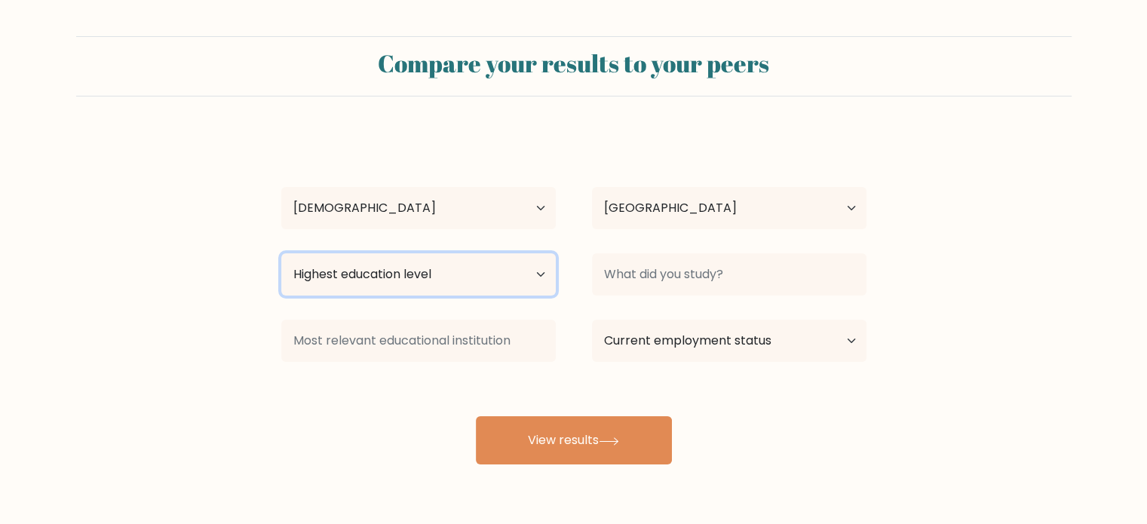
select select "upper_secondary"
click at [281, 253] on select "Highest education level No schooling Primary Lower Secondary Upper Secondary Oc…" at bounding box center [418, 274] width 274 height 42
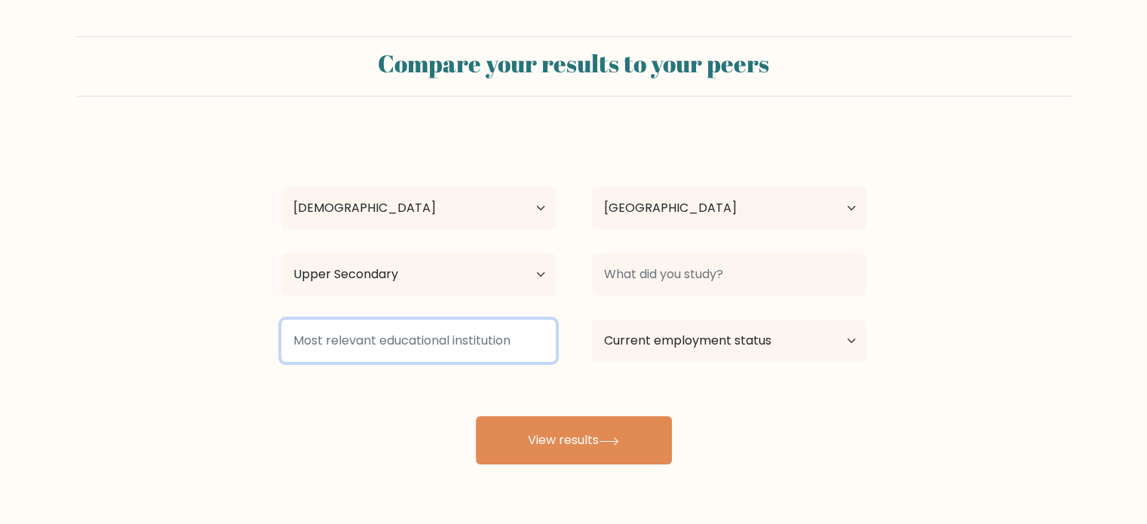
click at [356, 333] on input at bounding box center [418, 341] width 274 height 42
type input "Gymansium"
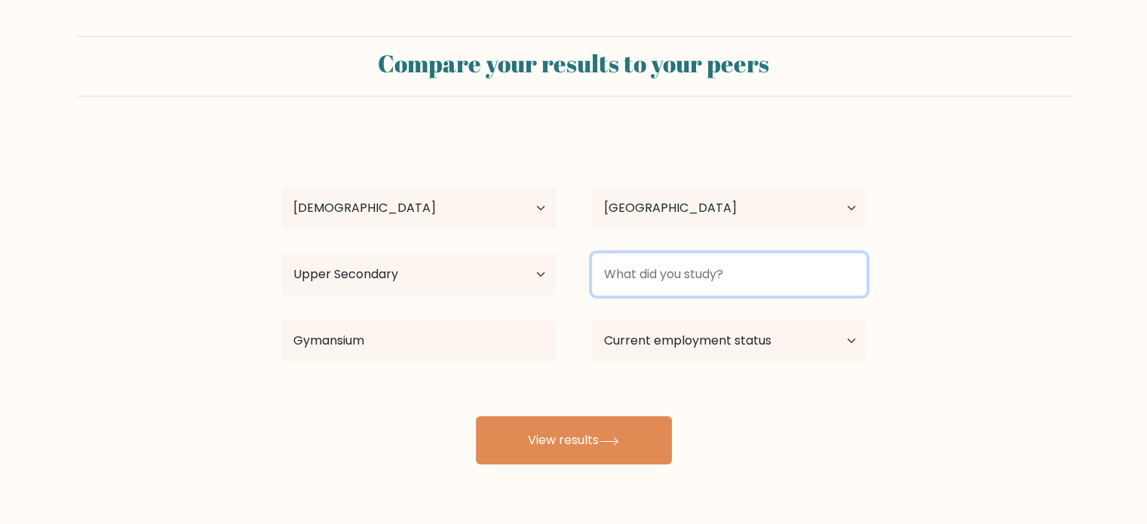
click at [649, 278] on input at bounding box center [729, 274] width 274 height 42
type input "Logistics"
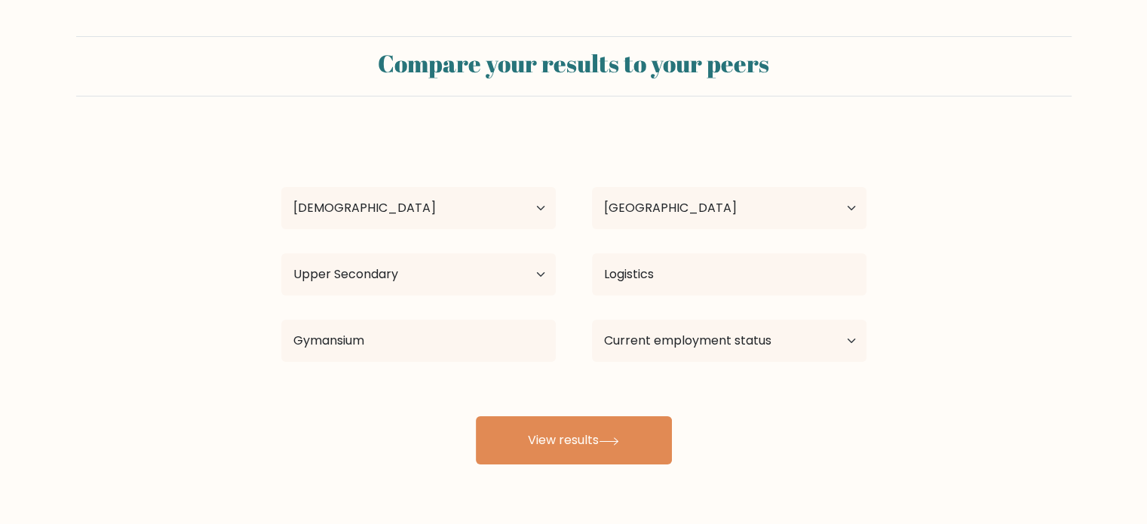
click at [702, 362] on div "Current employment status Employed Student Retired Other / prefer not to answer" at bounding box center [729, 341] width 311 height 54
click at [703, 356] on select "Current employment status Employed Student Retired Other / prefer not to answer" at bounding box center [729, 341] width 274 height 42
select select "employed"
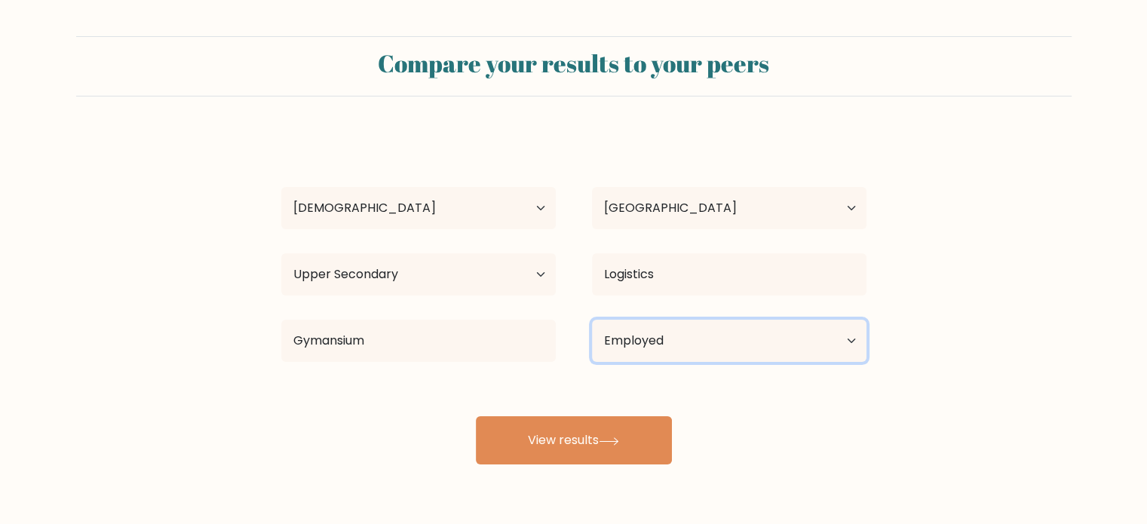
click at [592, 320] on select "Current employment status Employed Student Retired Other / prefer not to answer" at bounding box center [729, 341] width 274 height 42
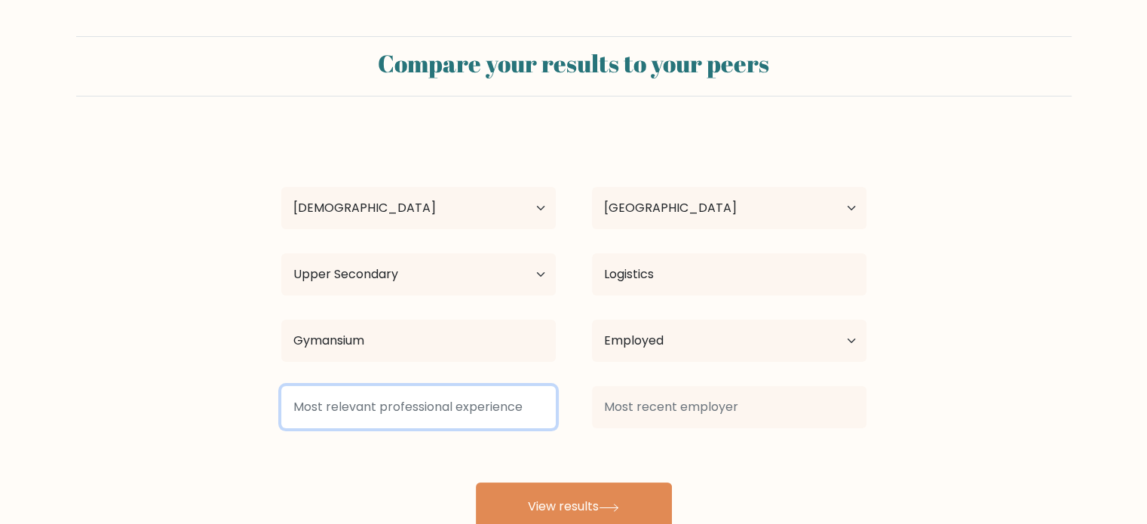
click at [434, 406] on input at bounding box center [418, 407] width 274 height 42
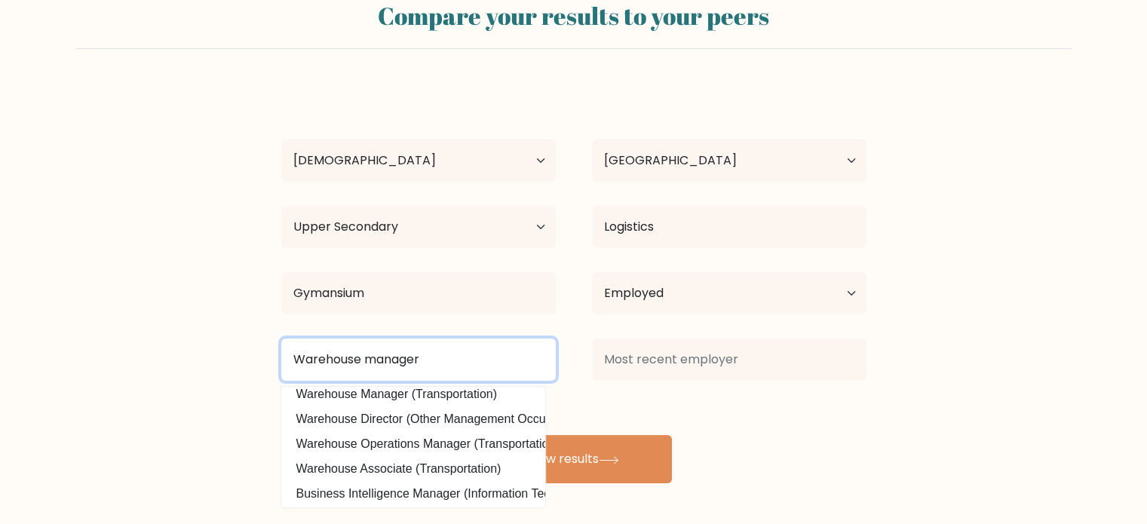
scroll to position [9, 0]
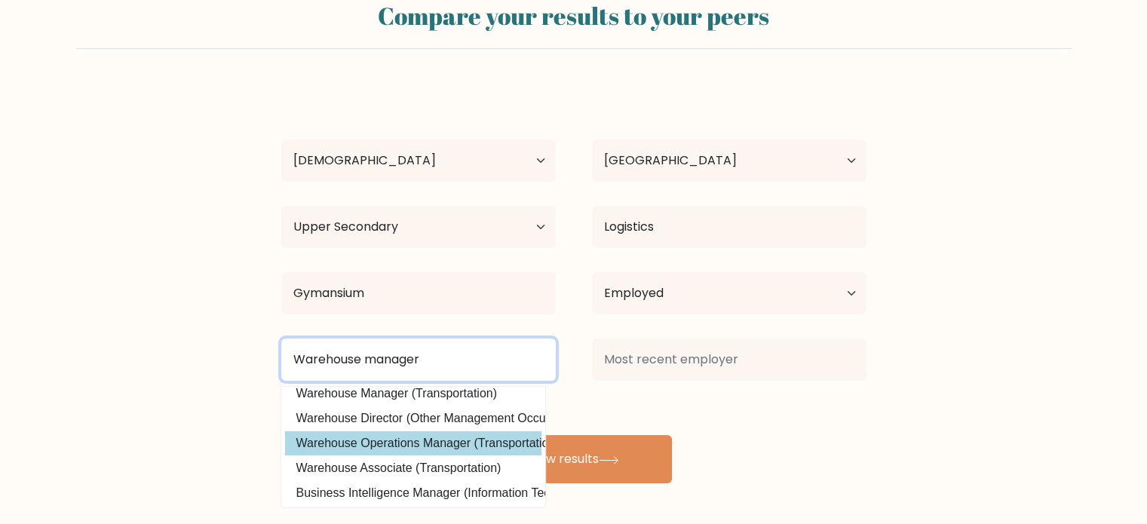
type input "Warehouse manager"
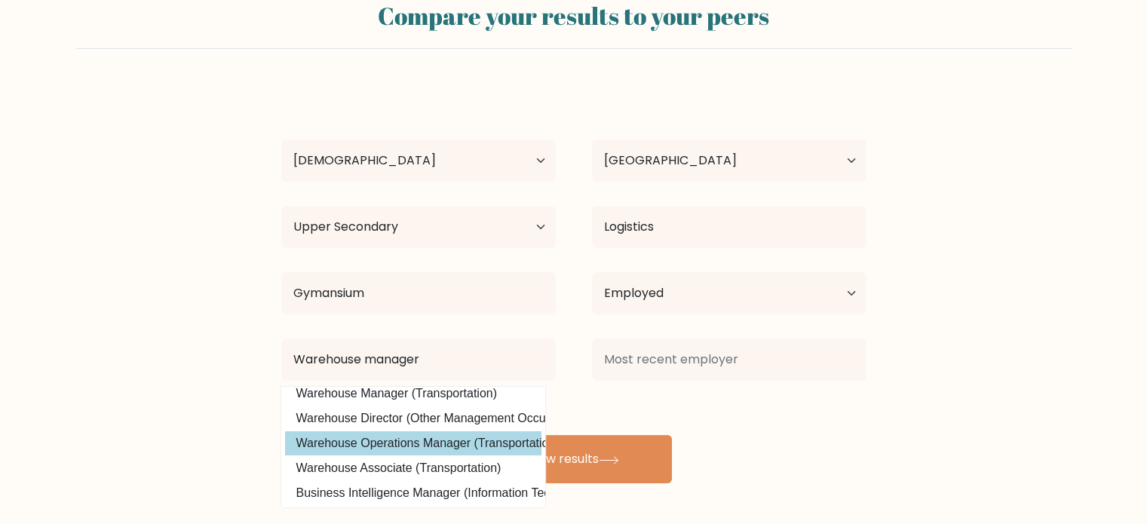
click at [427, 448] on div "[PERSON_NAME] Age Under [DEMOGRAPHIC_DATA] [DEMOGRAPHIC_DATA] [DEMOGRAPHIC_DATA…" at bounding box center [573, 284] width 603 height 398
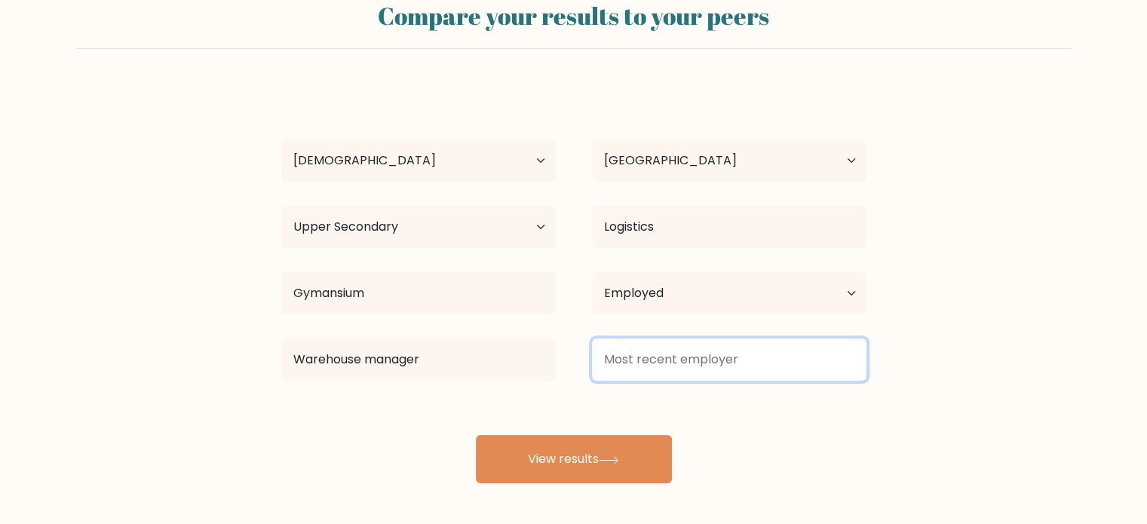
click at [674, 349] on input at bounding box center [729, 360] width 274 height 42
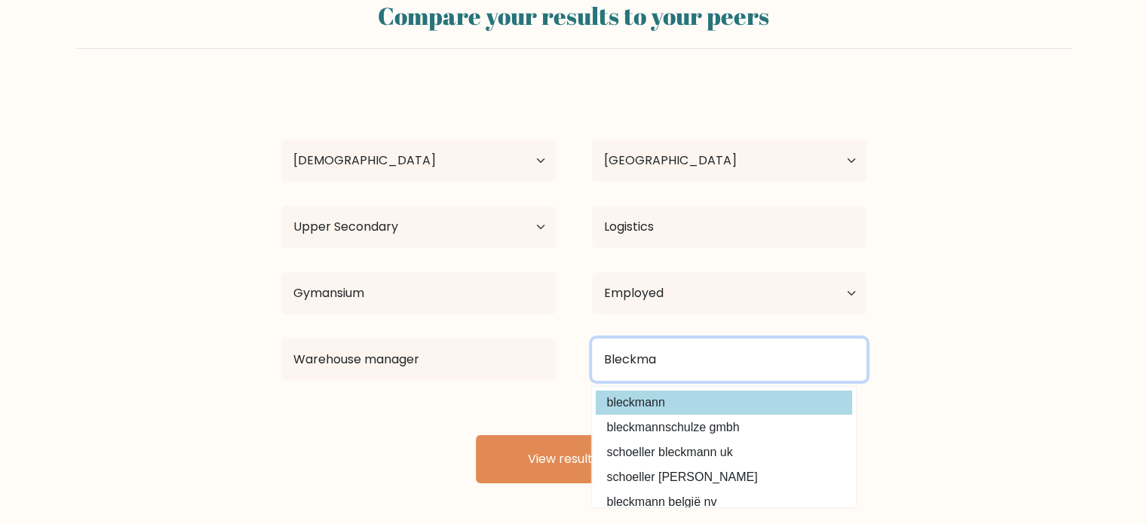
type input "Bleckma"
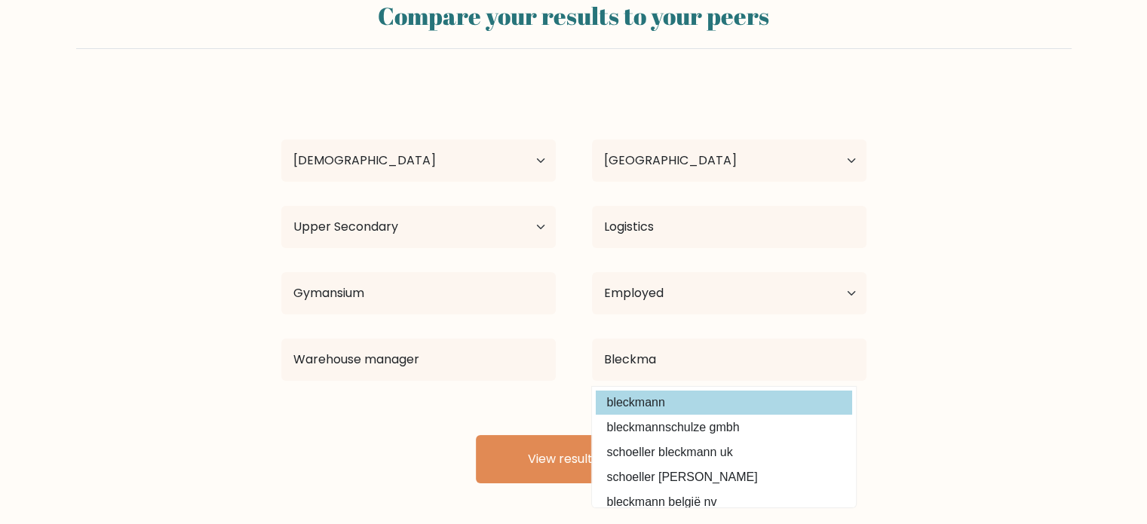
click at [645, 406] on div "[PERSON_NAME] Age Under [DEMOGRAPHIC_DATA] [DEMOGRAPHIC_DATA] [DEMOGRAPHIC_DATA…" at bounding box center [573, 284] width 603 height 398
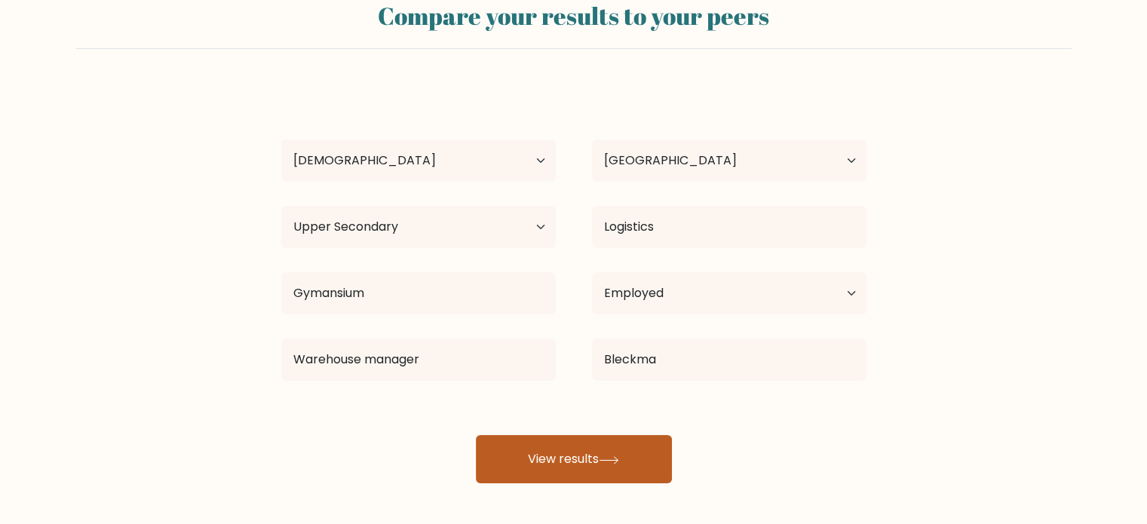
click at [570, 464] on button "View results" at bounding box center [574, 459] width 196 height 48
